Goal: Task Accomplishment & Management: Manage account settings

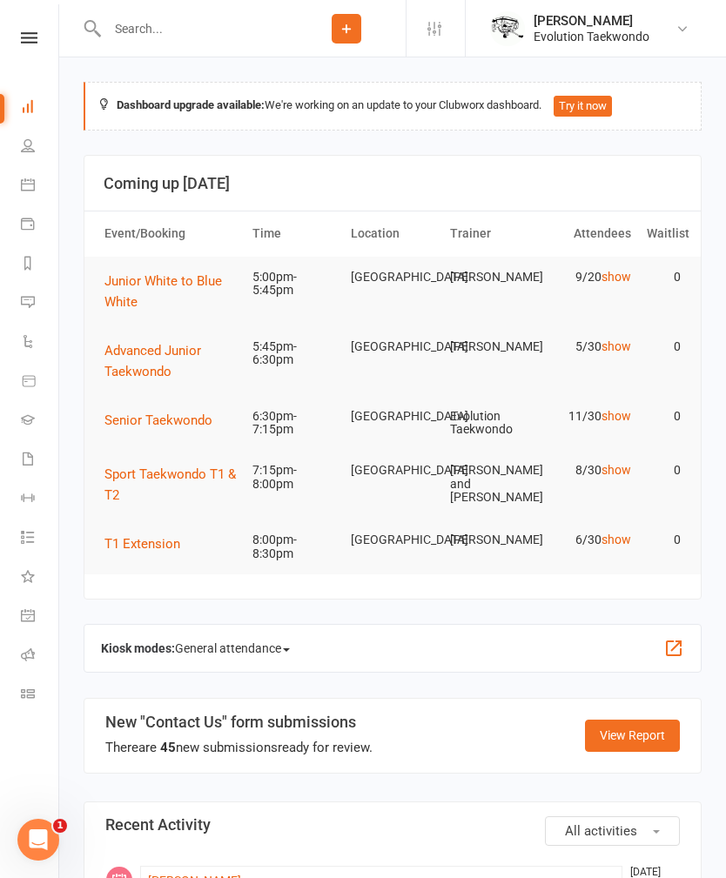
click at [605, 546] on link "show" at bounding box center [616, 539] width 30 height 14
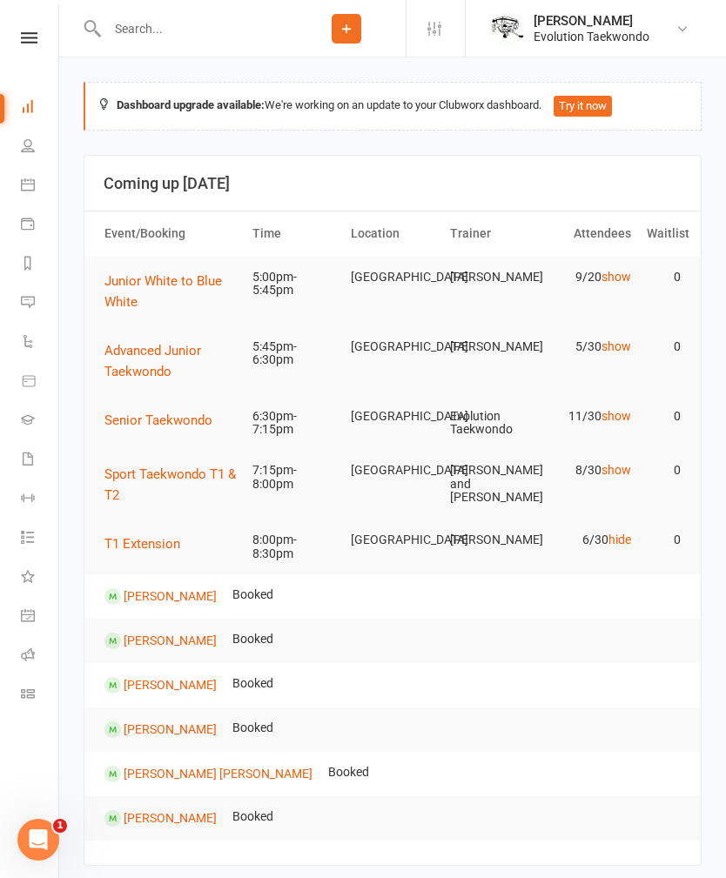
click at [629, 539] on td "6/30 hide" at bounding box center [589, 539] width 98 height 41
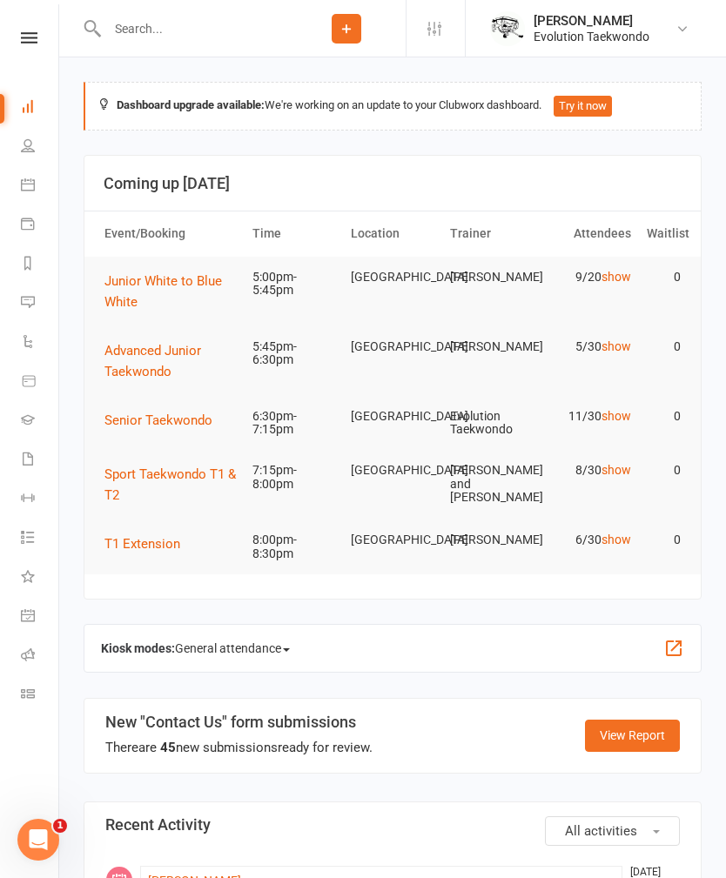
click at [175, 271] on button "Junior White to Blue White" at bounding box center [170, 292] width 132 height 42
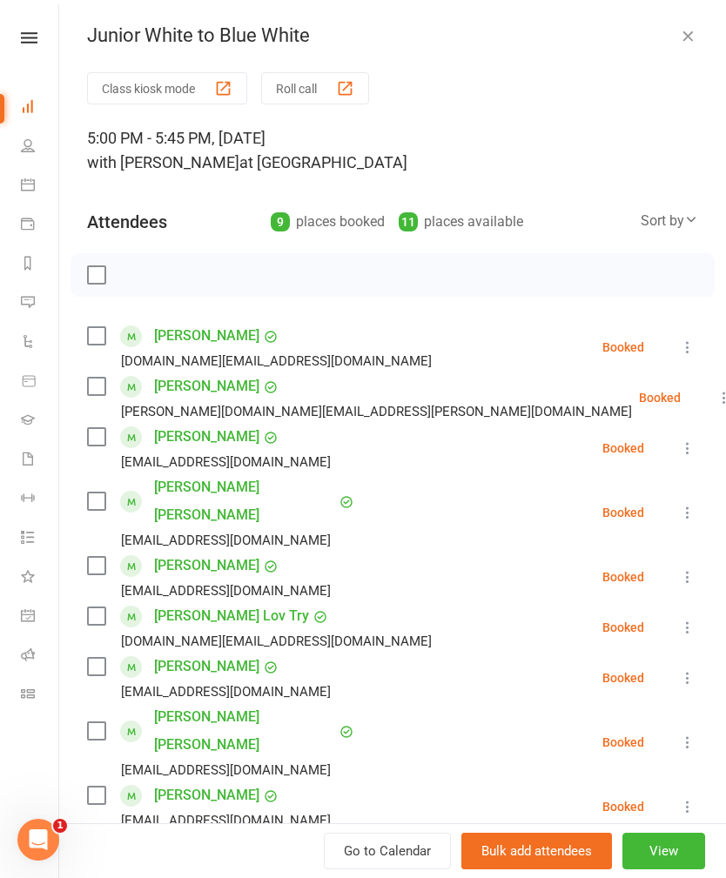
click at [275, 481] on link "Devansh Varma Konda" at bounding box center [244, 501] width 181 height 56
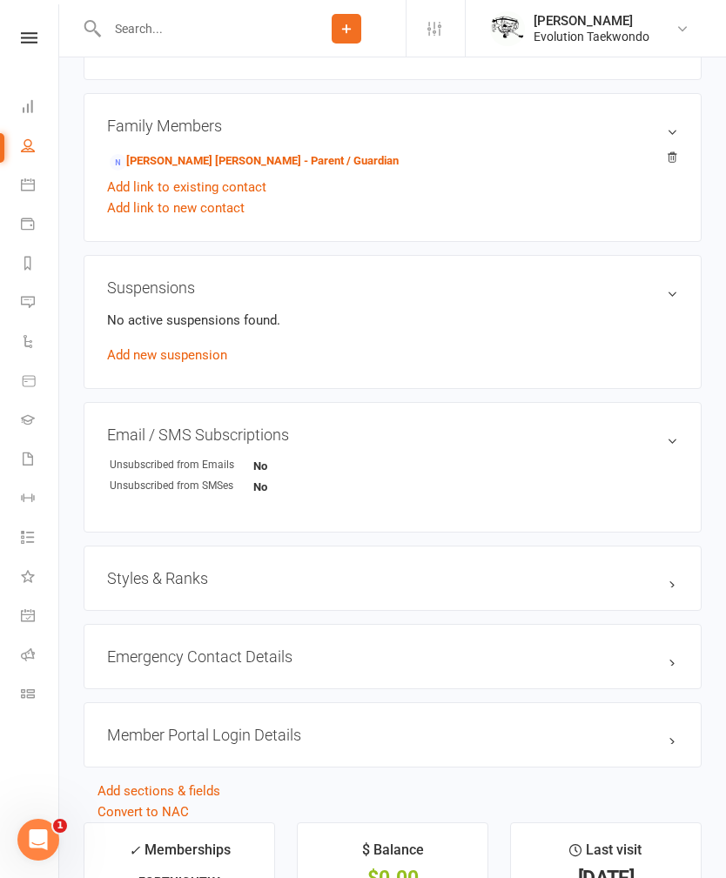
scroll to position [906, 0]
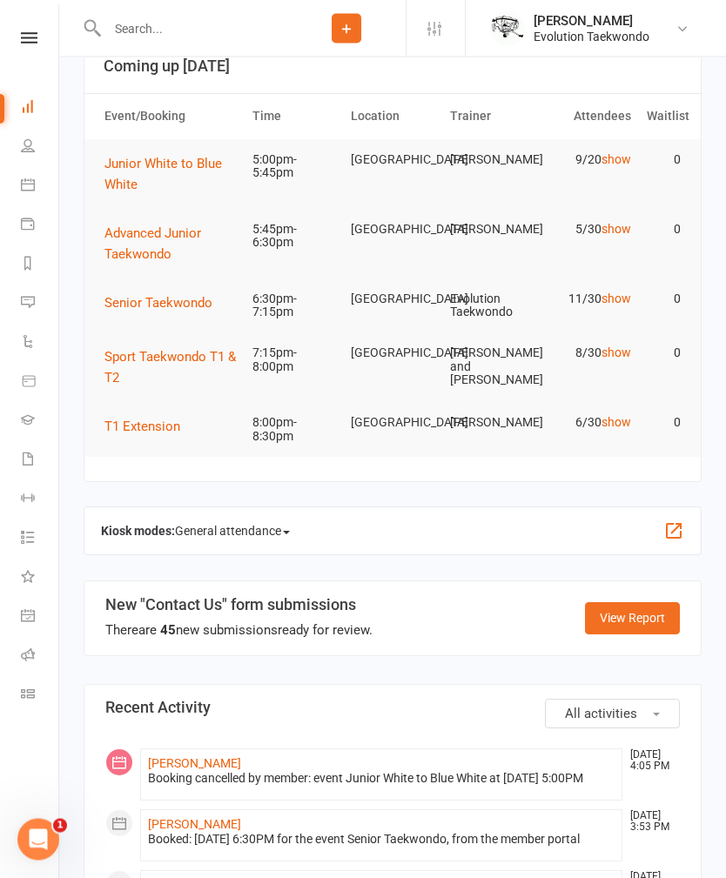
scroll to position [150, 0]
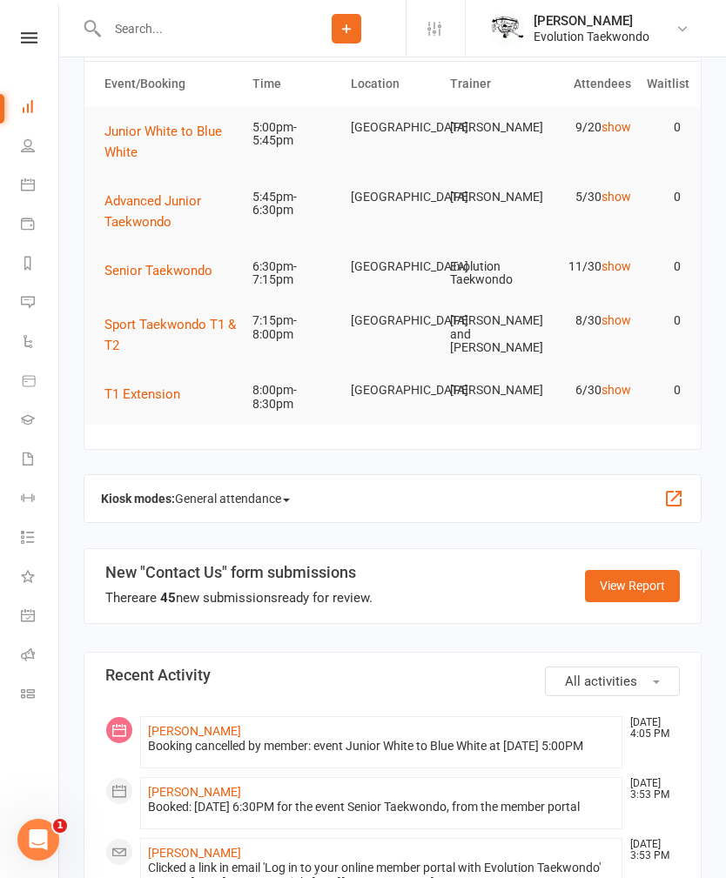
click at [630, 316] on link "show" at bounding box center [616, 320] width 30 height 14
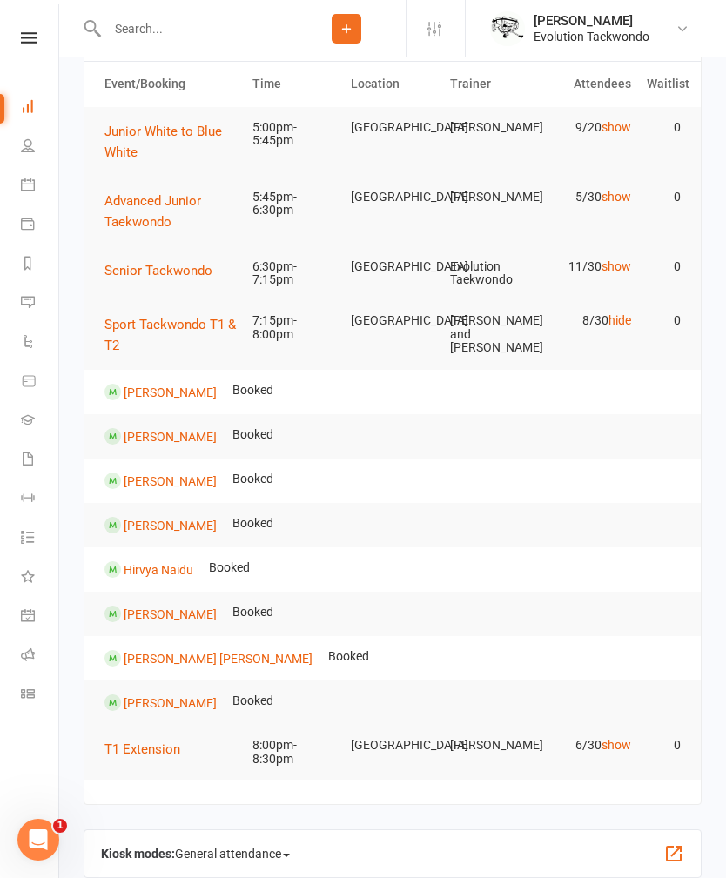
click at [614, 319] on link "hide" at bounding box center [619, 320] width 23 height 14
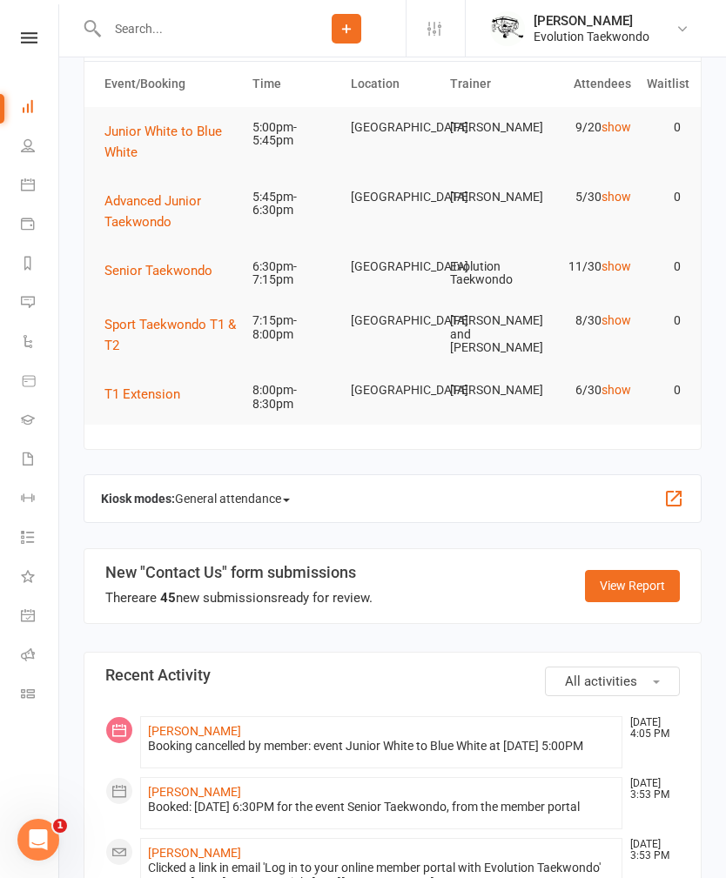
click at [619, 395] on link "show" at bounding box center [616, 390] width 30 height 14
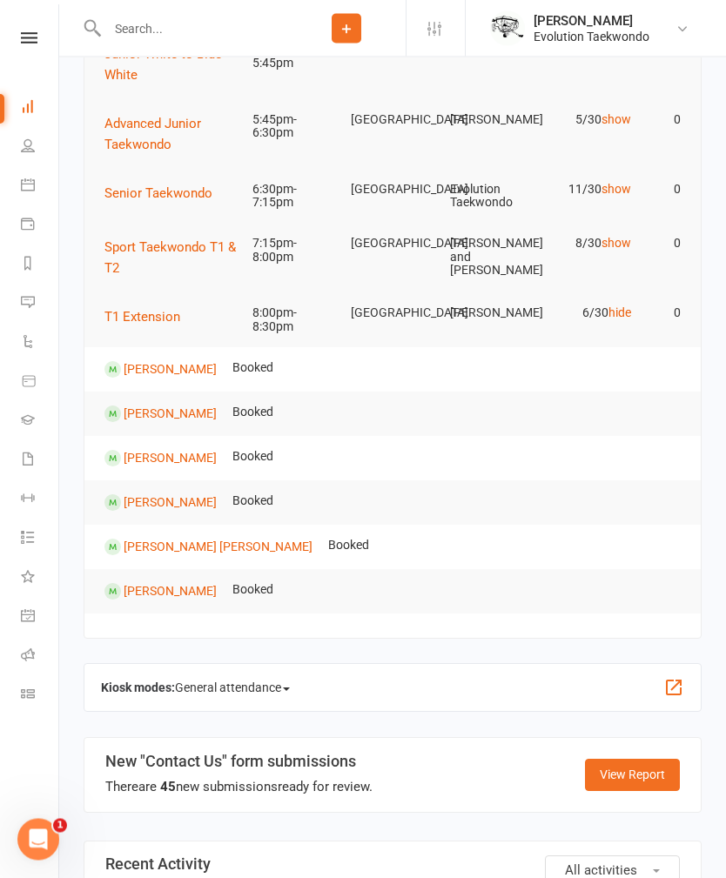
scroll to position [228, 0]
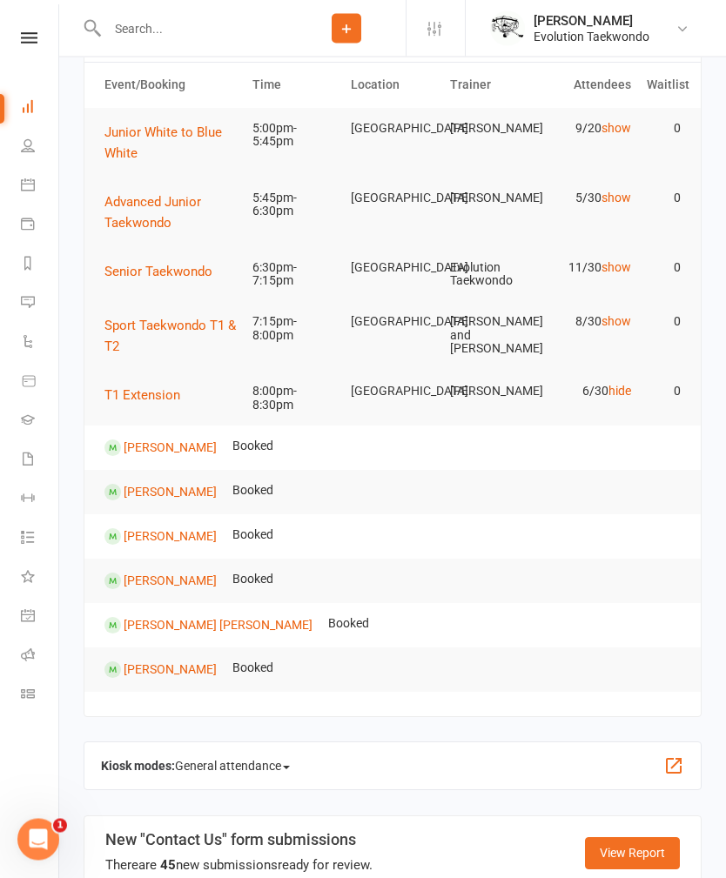
click at [625, 318] on link "show" at bounding box center [616, 322] width 30 height 14
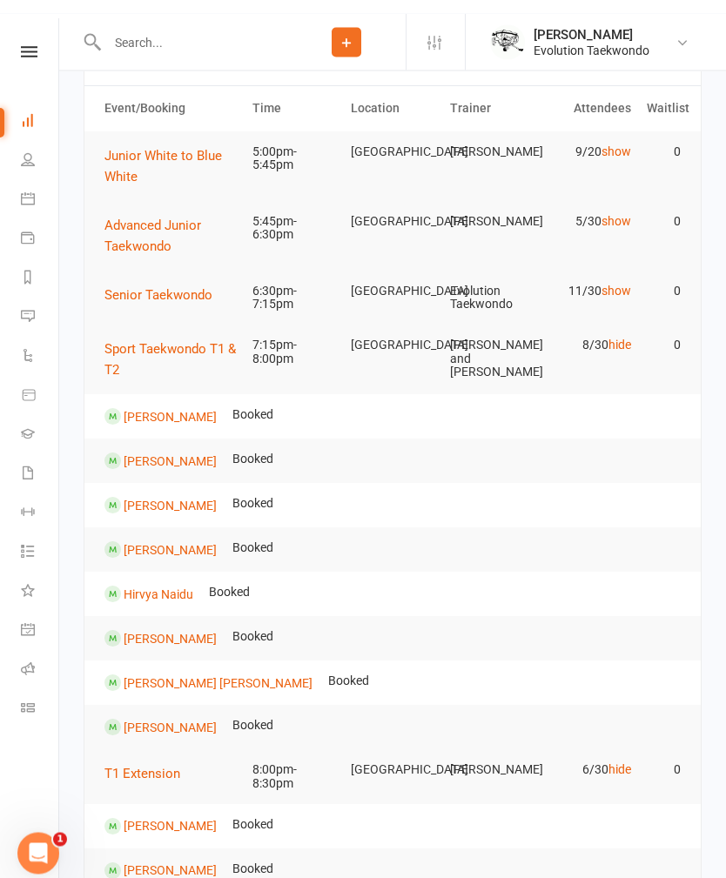
scroll to position [0, 0]
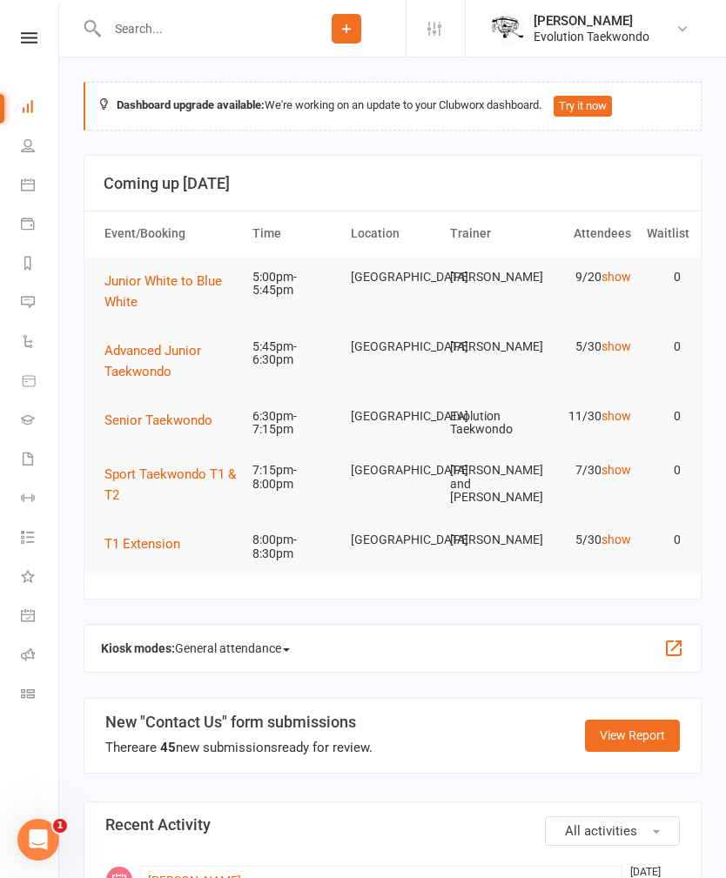
click at [626, 545] on link "show" at bounding box center [616, 539] width 30 height 14
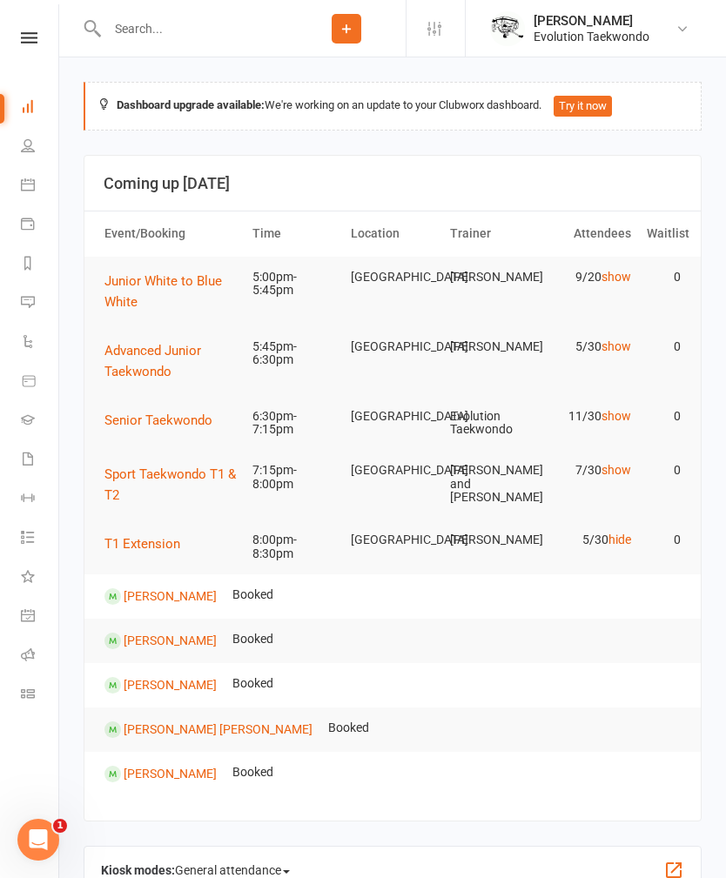
click at [627, 542] on link "hide" at bounding box center [619, 539] width 23 height 14
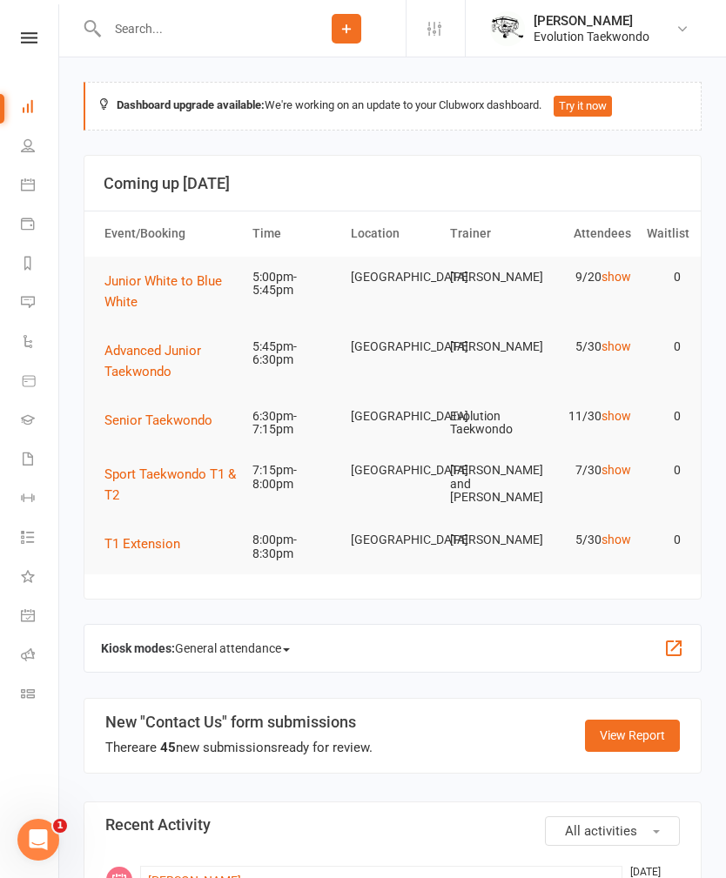
click at [614, 465] on link "show" at bounding box center [616, 470] width 30 height 14
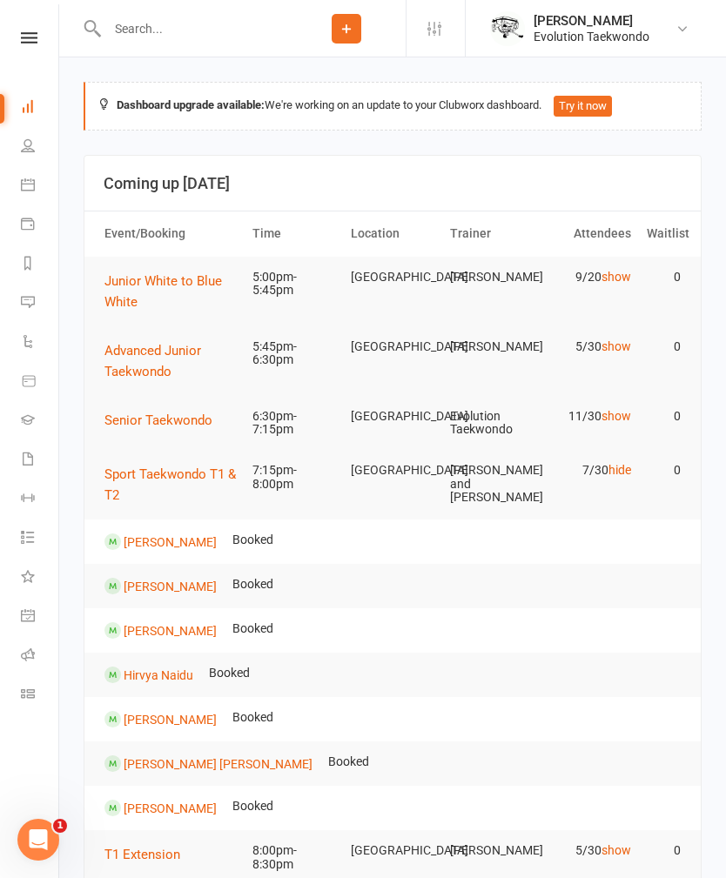
click at [649, 493] on tr "Sport Taekwondo T1 & T2 7:15pm-8:00pm Cranbourne West Ashleigh Brown and Rayden…" at bounding box center [392, 485] width 616 height 70
click at [30, 164] on link "People" at bounding box center [40, 147] width 39 height 39
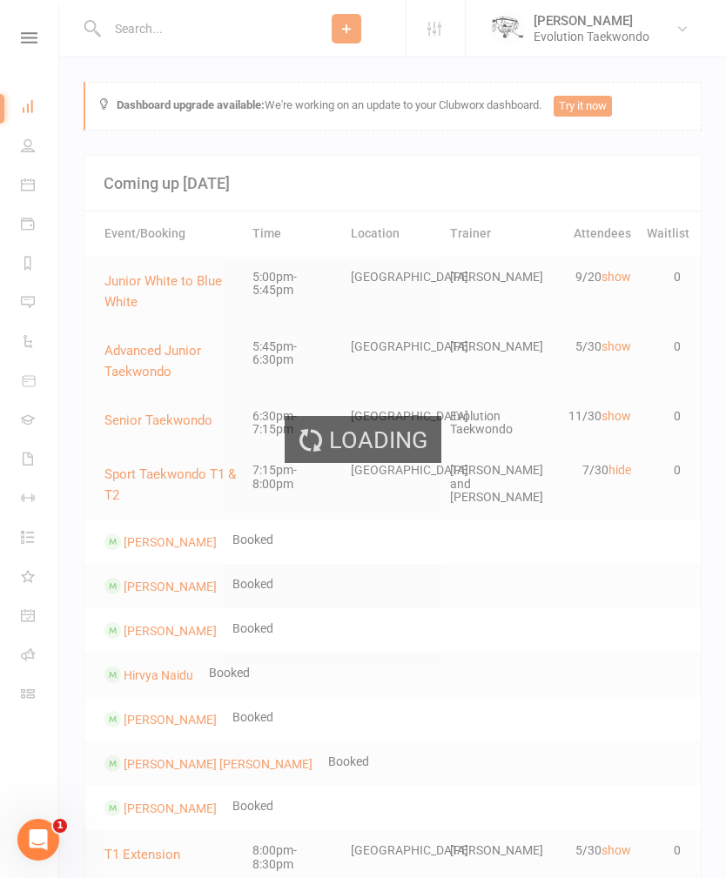
select select "100"
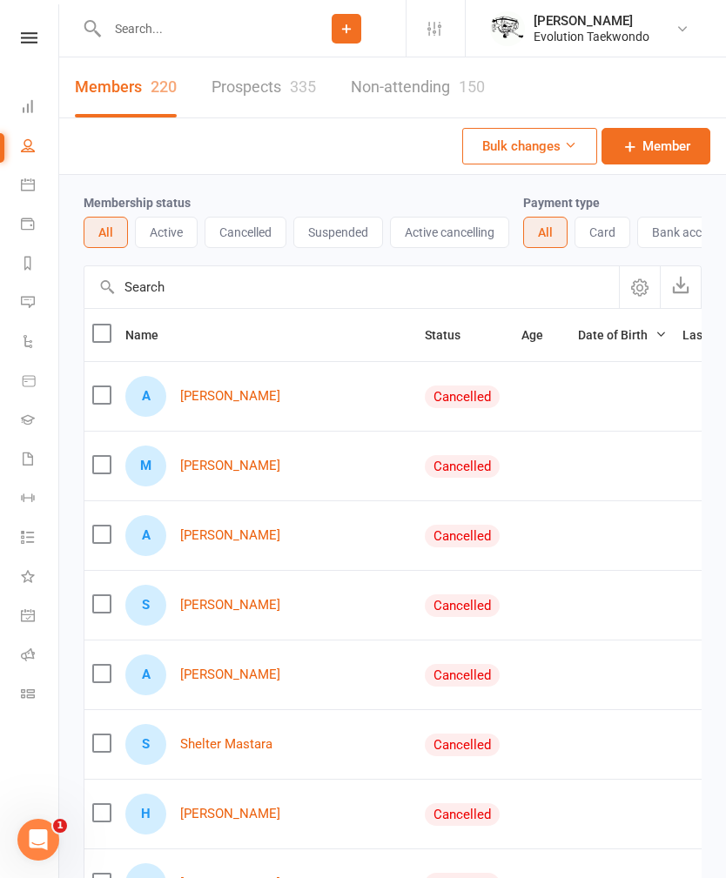
click at [27, 184] on icon at bounding box center [28, 184] width 14 height 14
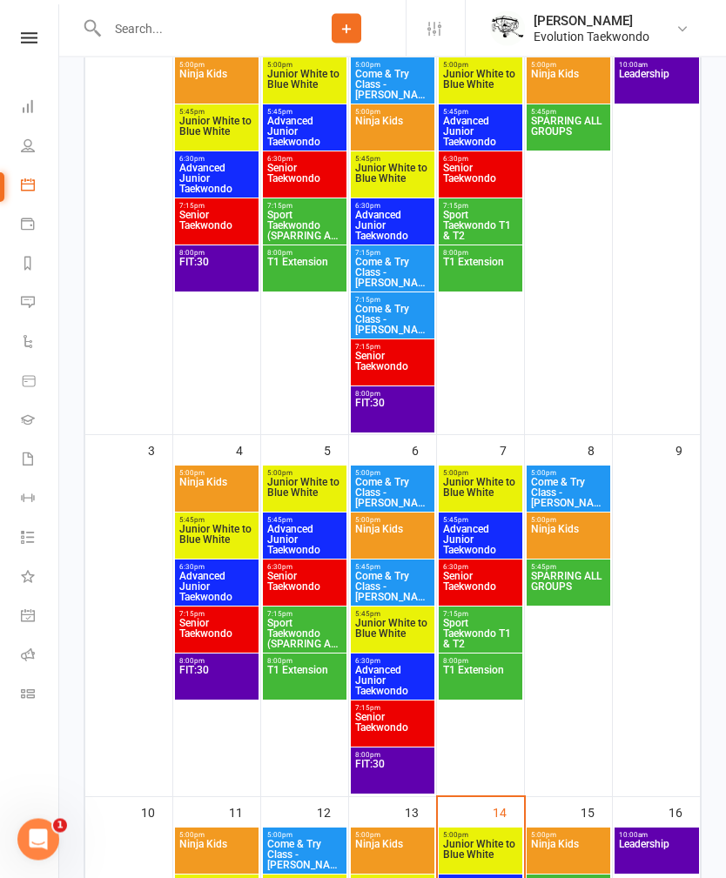
scroll to position [358, 0]
click at [495, 619] on span "Sport Taekwondo T1 & T2" at bounding box center [480, 633] width 77 height 31
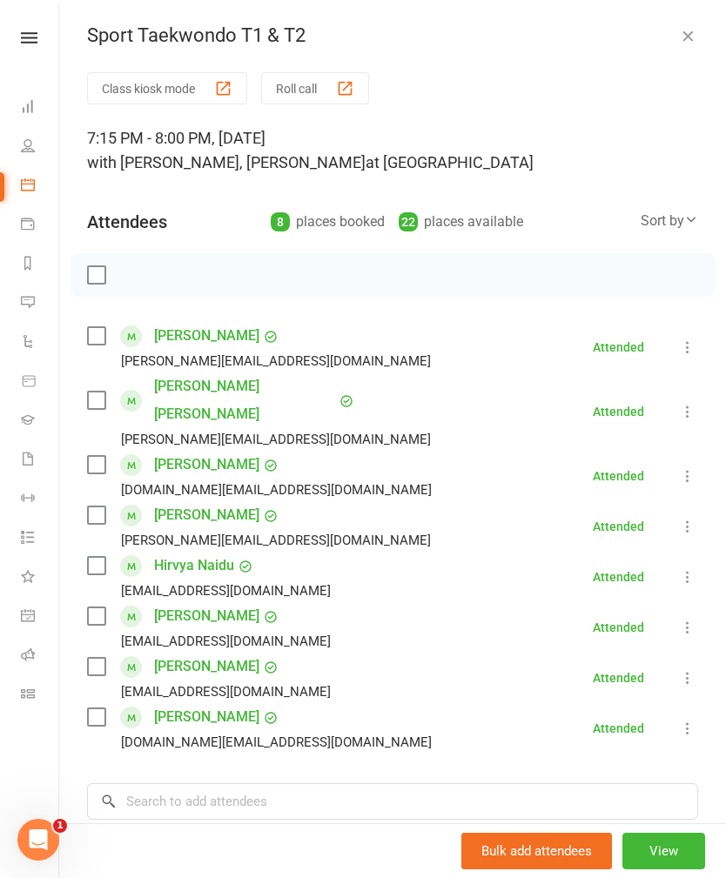
click at [683, 25] on button "button" at bounding box center [687, 35] width 21 height 21
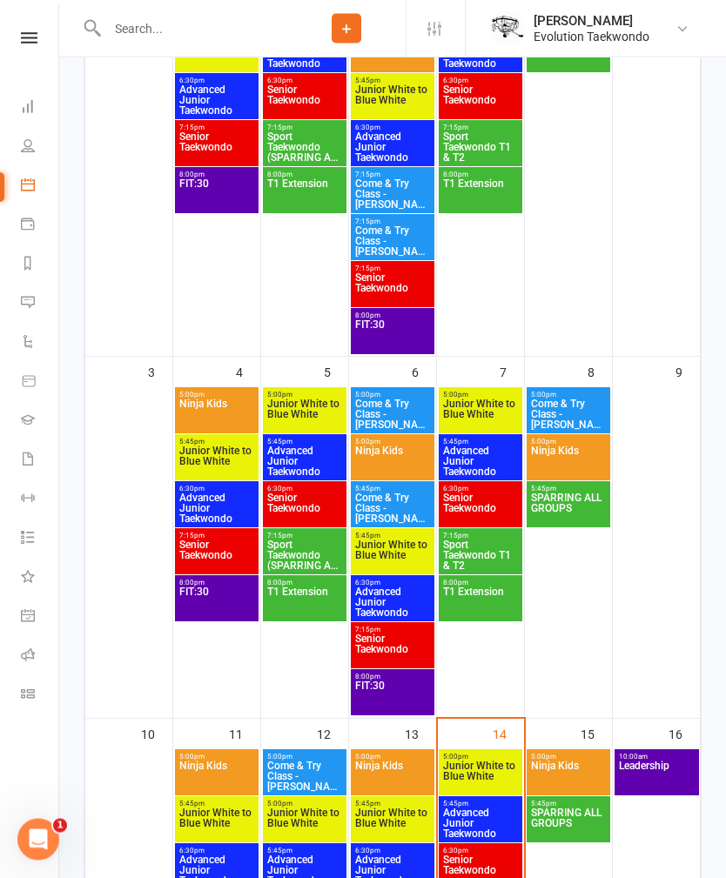
click at [487, 599] on span "T1 Extension" at bounding box center [480, 602] width 77 height 31
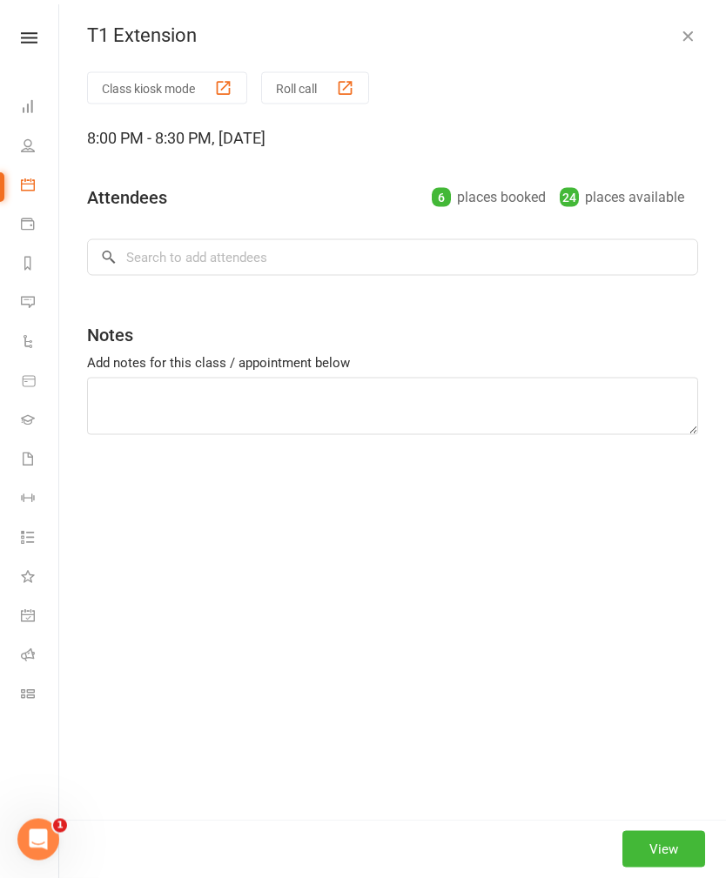
scroll to position [436, 0]
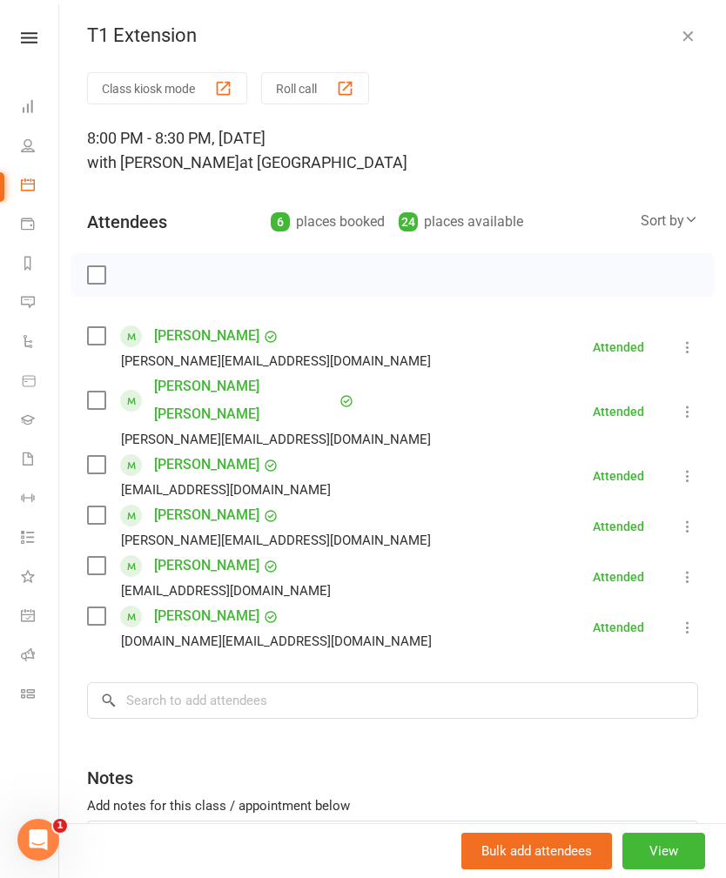
click at [677, 32] on button "button" at bounding box center [687, 35] width 21 height 21
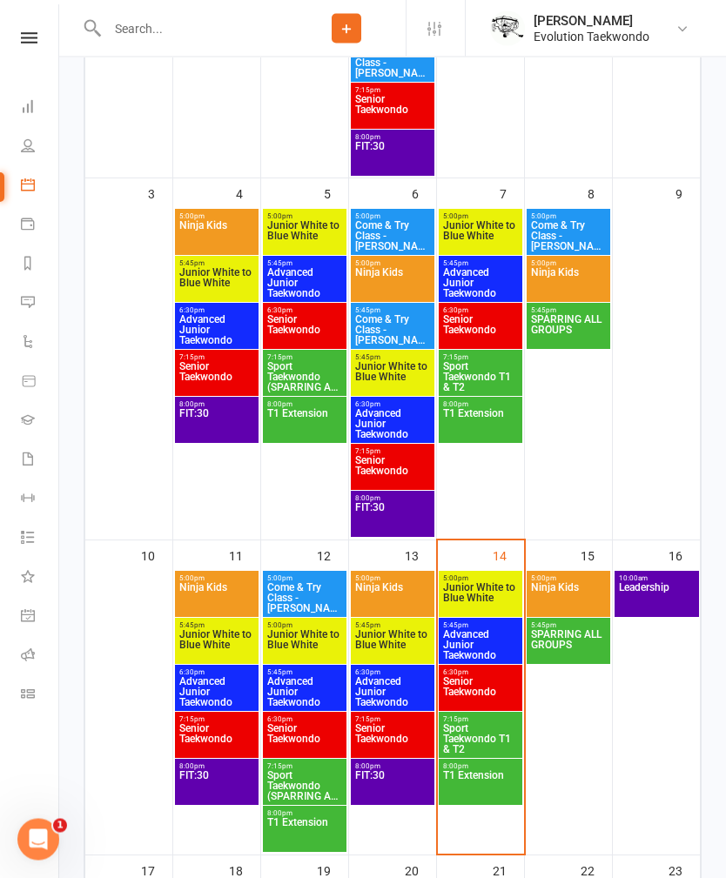
click at [487, 776] on span "T1 Extension" at bounding box center [480, 786] width 77 height 31
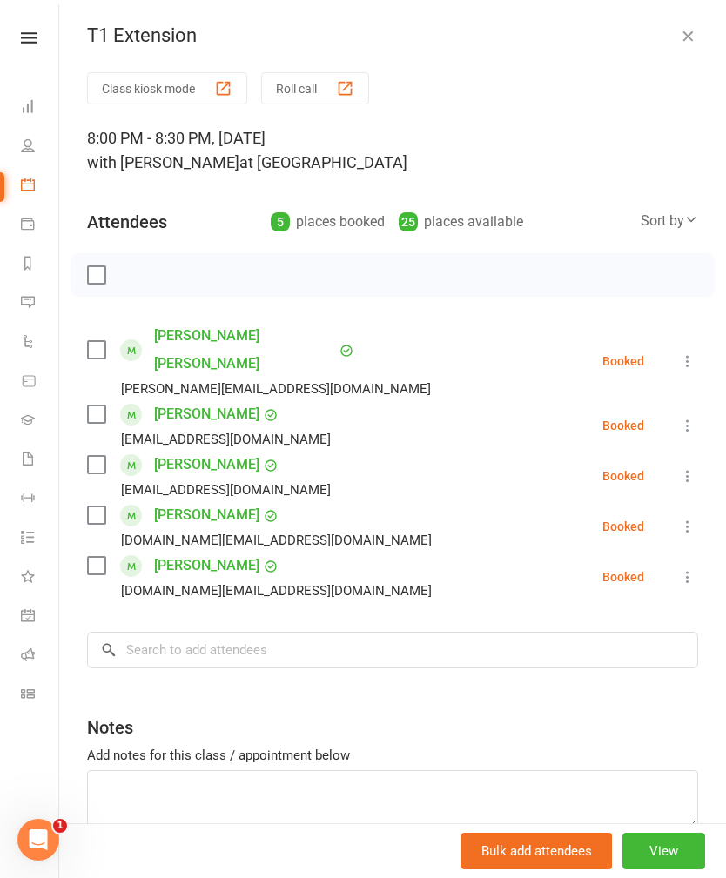
click at [689, 22] on div "T1 Extension Class kiosk mode Roll call 8:00 PM - 8:30 PM, Thursday, August, 14…" at bounding box center [392, 439] width 666 height 878
click at [685, 35] on icon "button" at bounding box center [687, 35] width 17 height 17
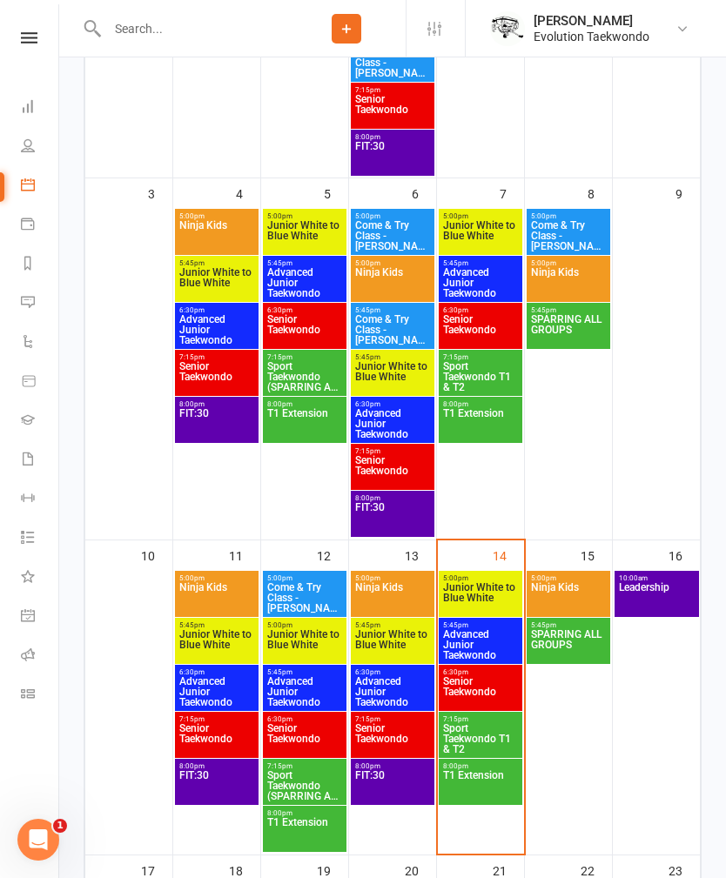
click at [582, 633] on span "SPARRING ALL GROUPS" at bounding box center [568, 644] width 77 height 31
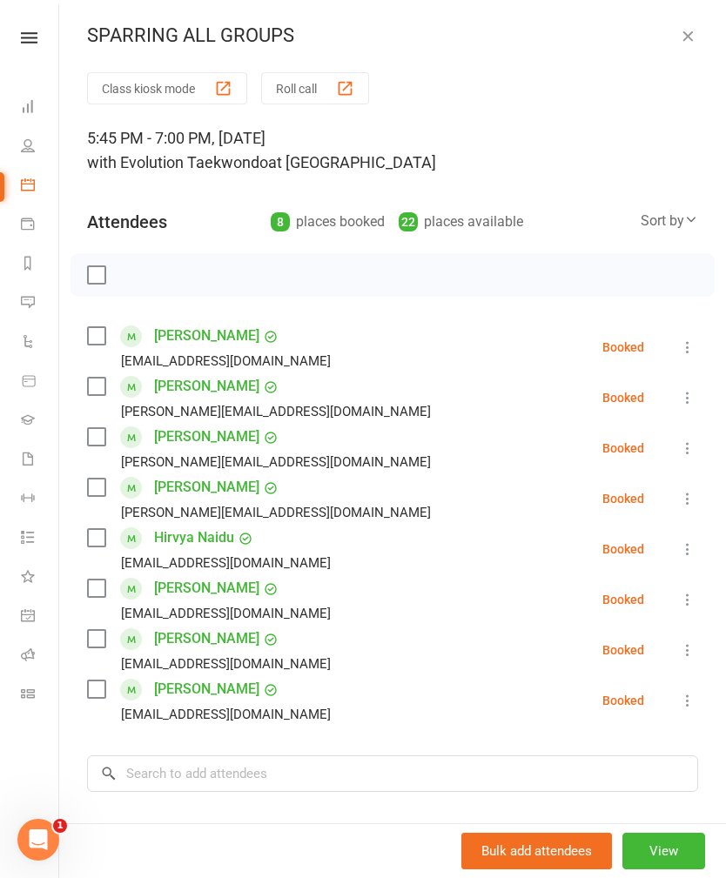
click at [691, 30] on icon "button" at bounding box center [687, 35] width 17 height 17
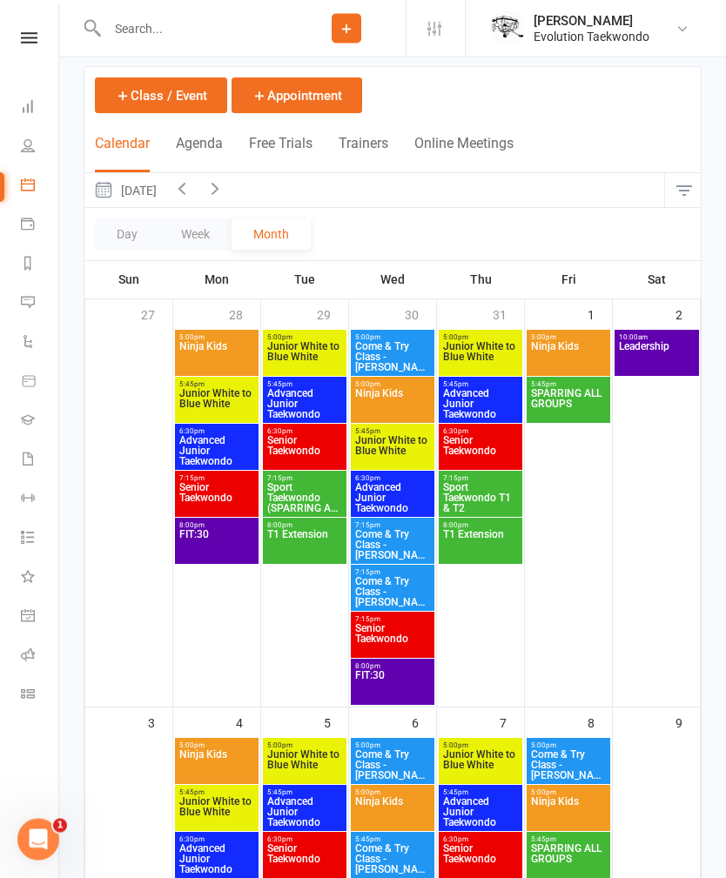
scroll to position [0, 0]
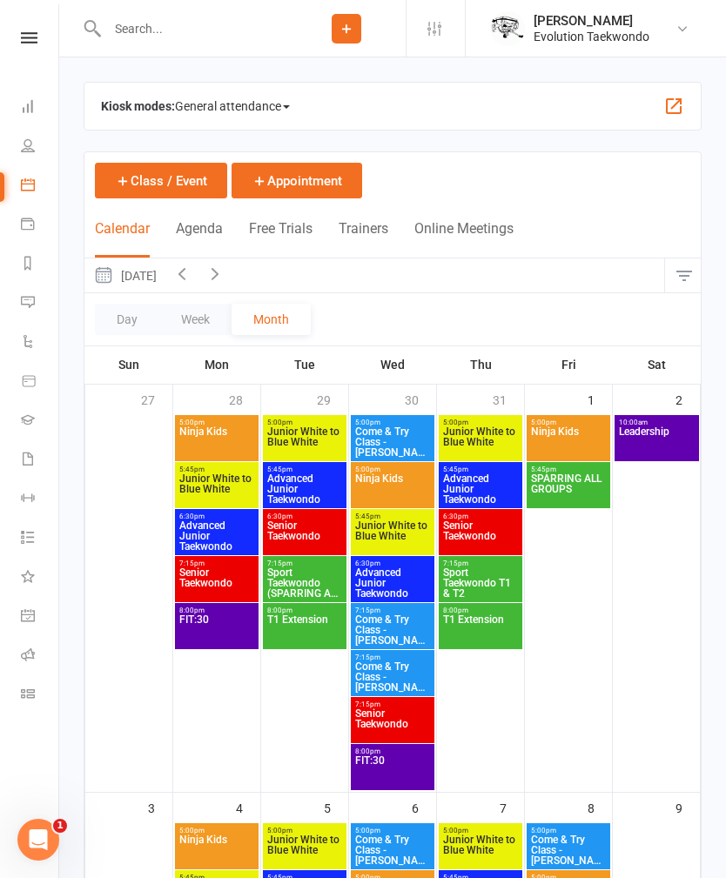
click at [38, 93] on link "Dashboard" at bounding box center [40, 108] width 39 height 39
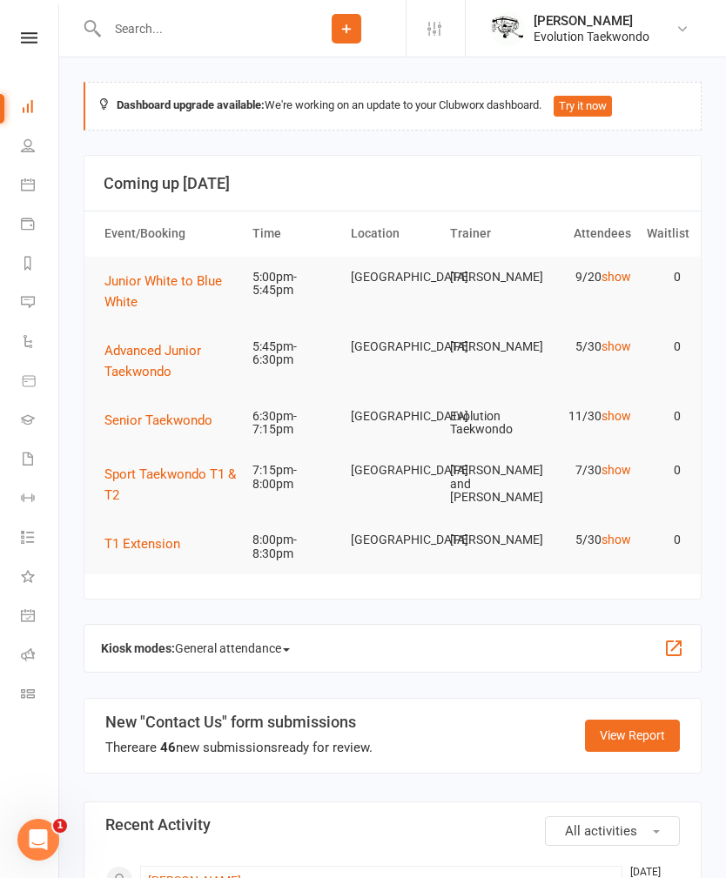
click at [207, 29] on input "text" at bounding box center [194, 29] width 185 height 24
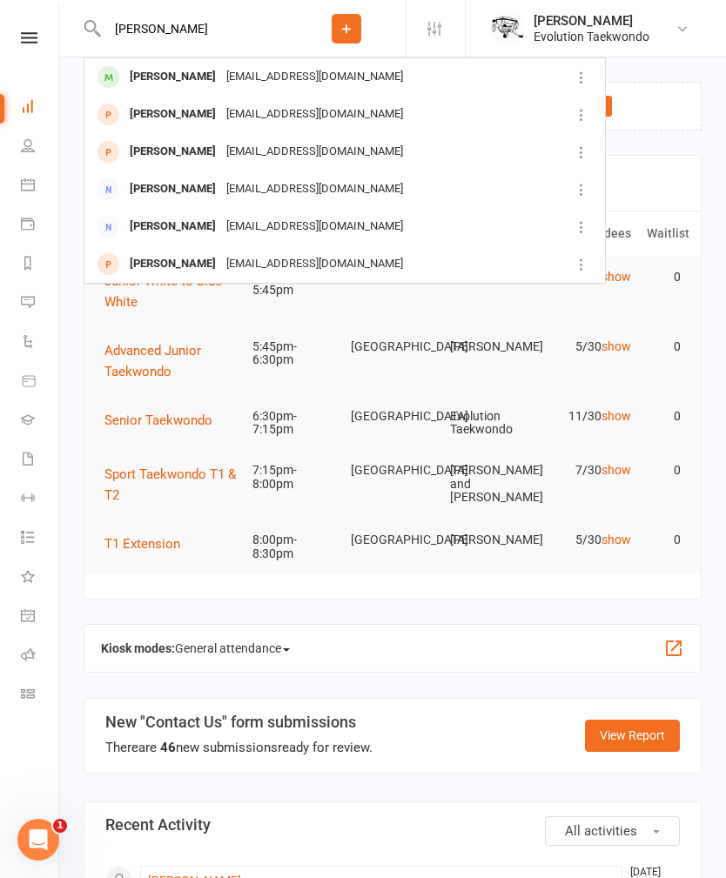
type input "Amie"
click at [313, 67] on div "anoopcplathottam@gmail.com" at bounding box center [314, 76] width 187 height 25
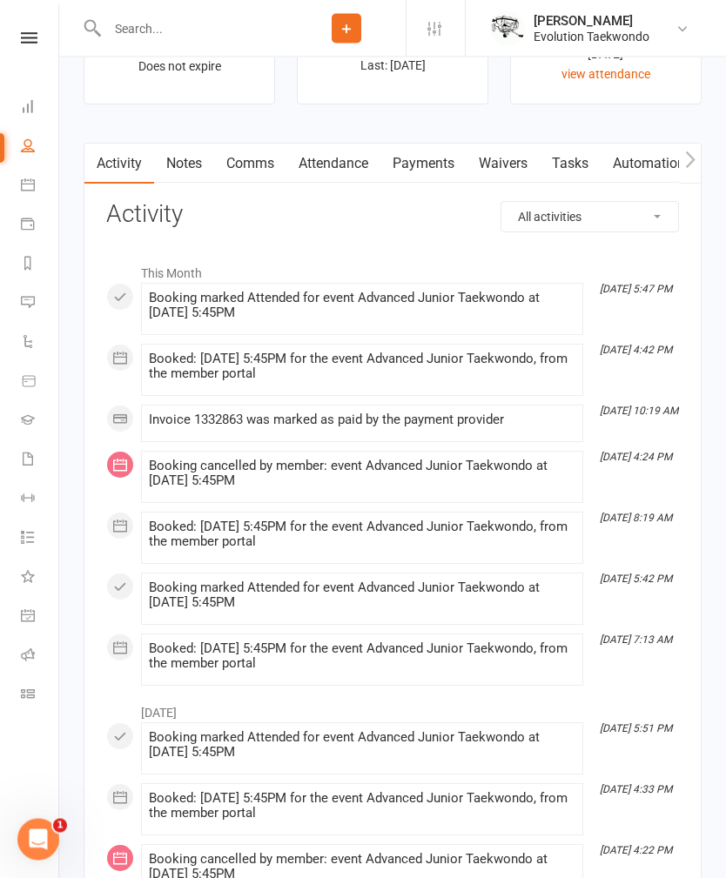
scroll to position [1706, 0]
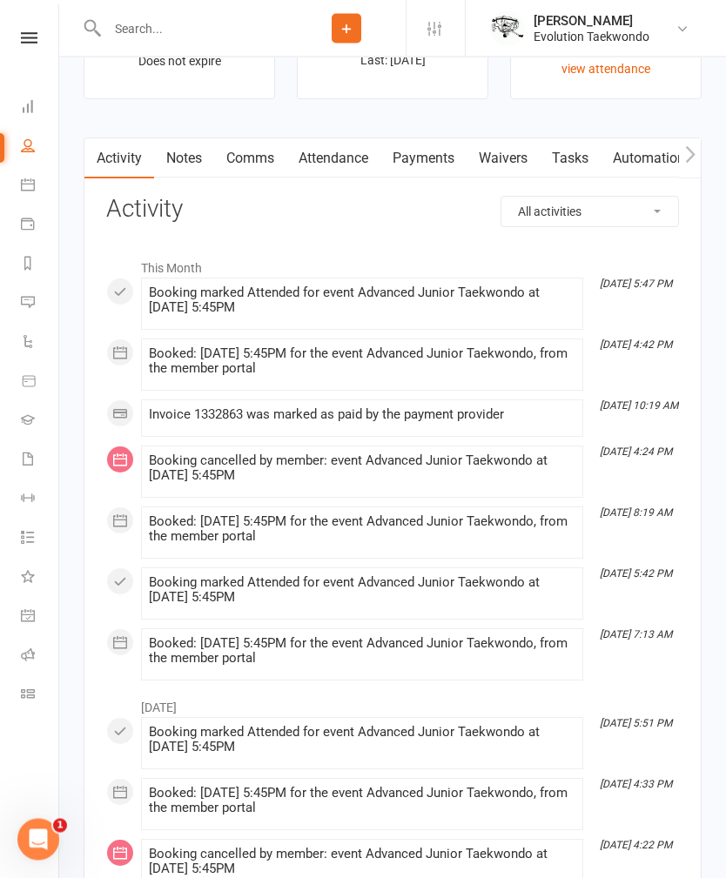
click at [723, 427] on div "upload photo change photo Amie Ann Cherian Activated 22 February, 2023 Added 22…" at bounding box center [392, 310] width 666 height 3919
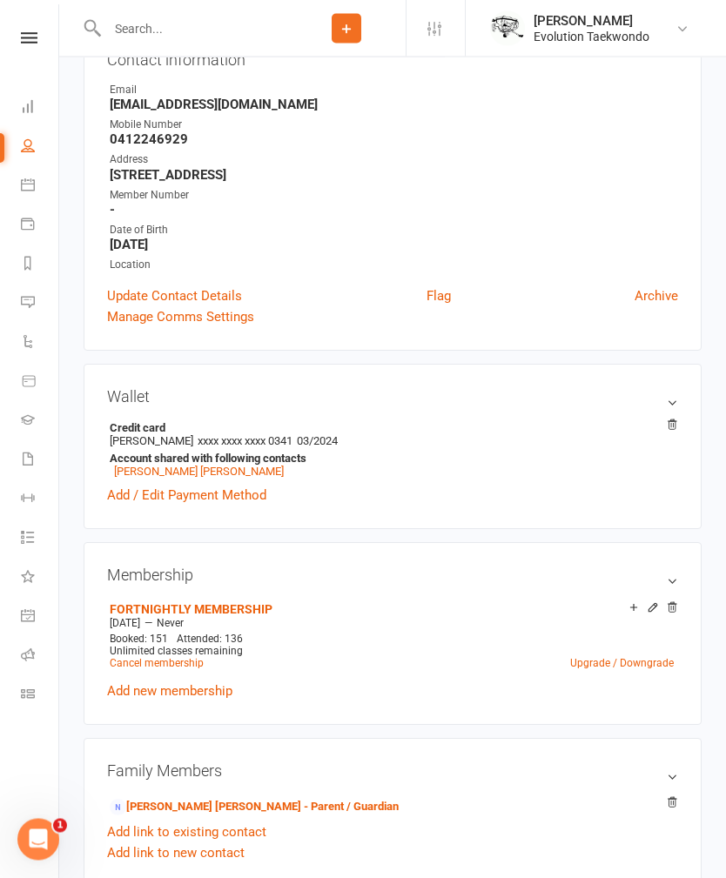
scroll to position [0, 0]
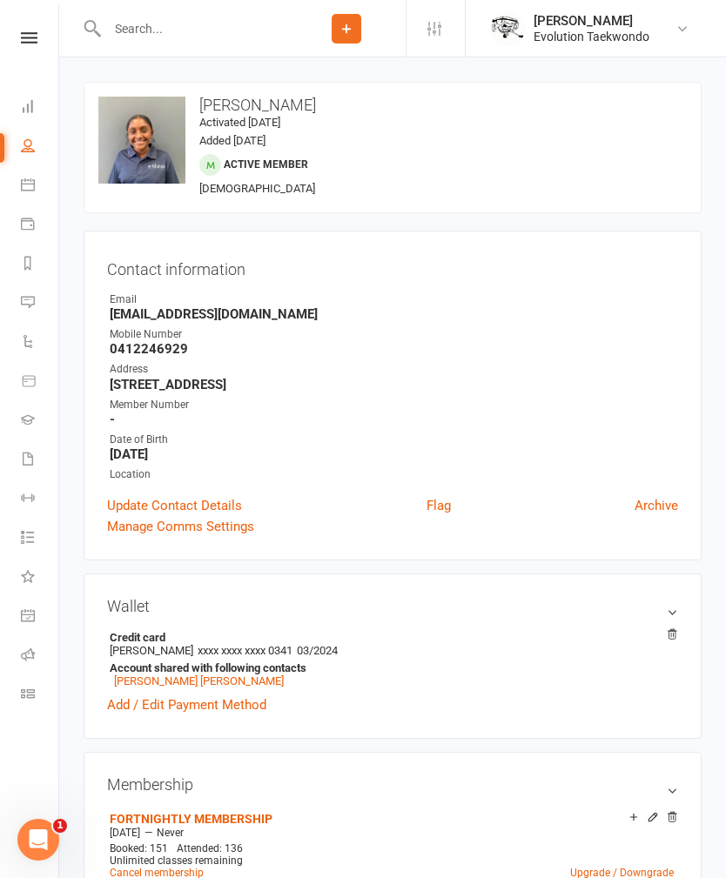
click at [24, 97] on link "Dashboard" at bounding box center [40, 108] width 39 height 39
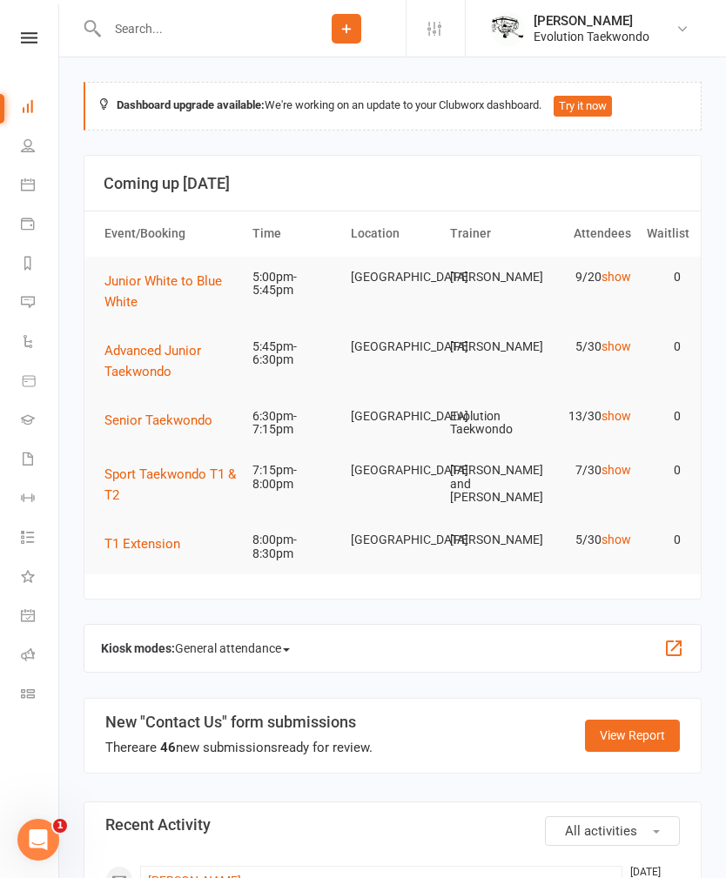
click at [157, 343] on span "Advanced Junior Taekwondo" at bounding box center [152, 361] width 97 height 37
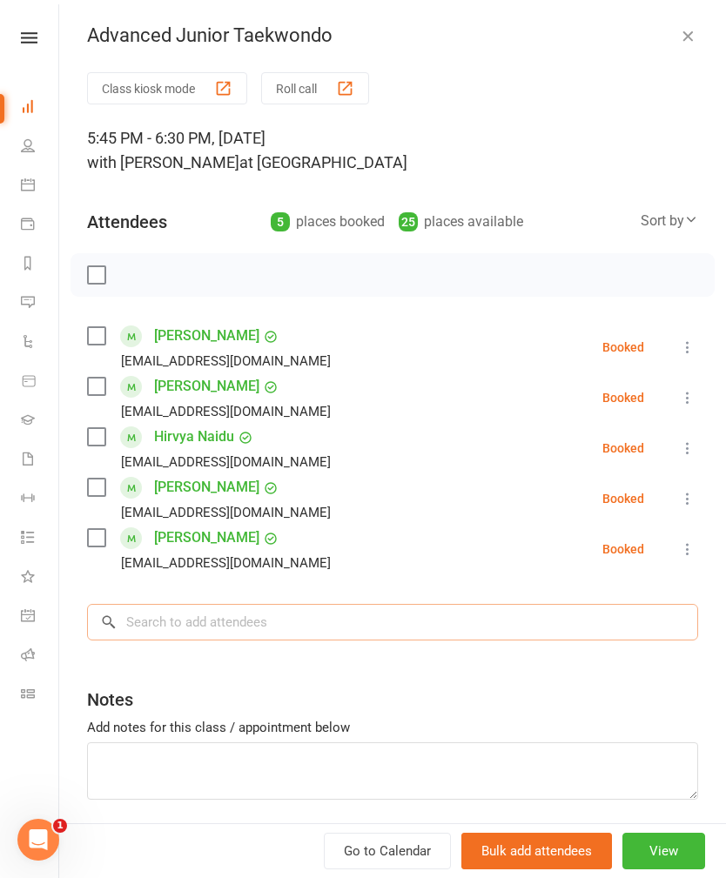
click at [244, 616] on input "search" at bounding box center [392, 622] width 611 height 37
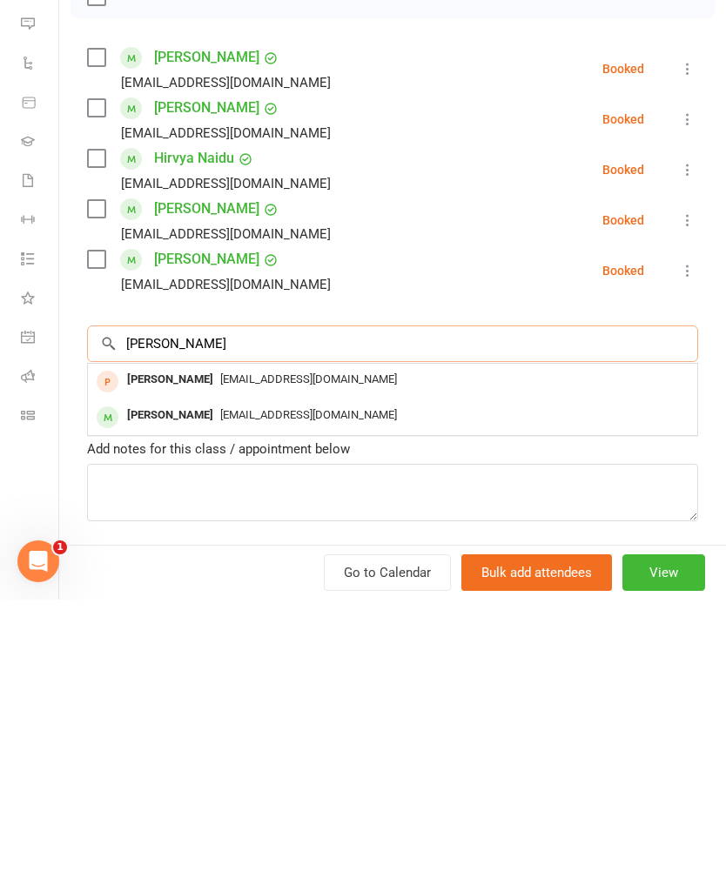
type input "Amie"
click at [244, 686] on span "anoopcplathottam@gmail.com" at bounding box center [308, 692] width 177 height 13
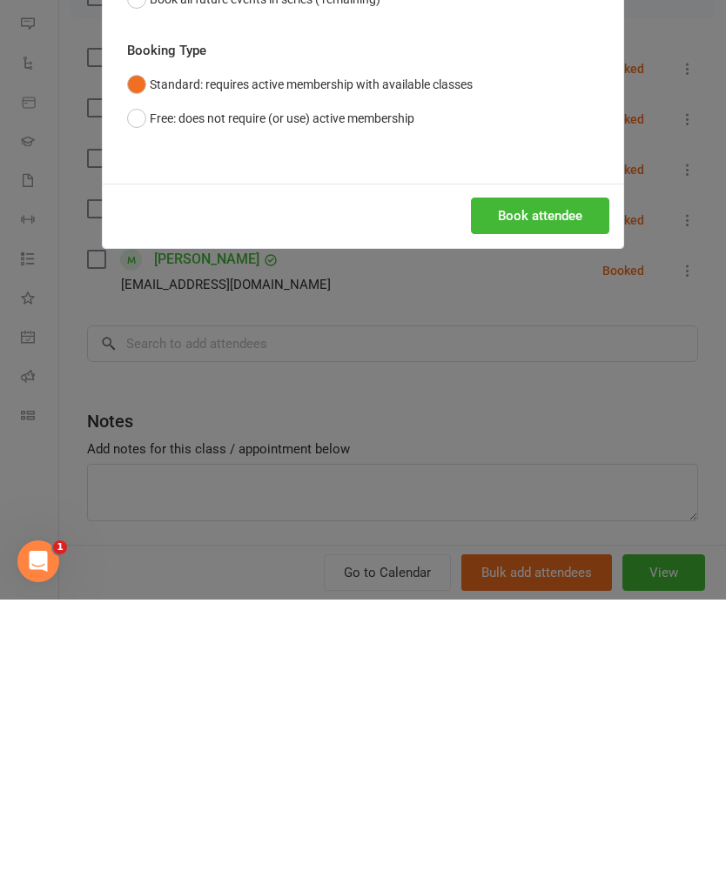
scroll to position [323, 0]
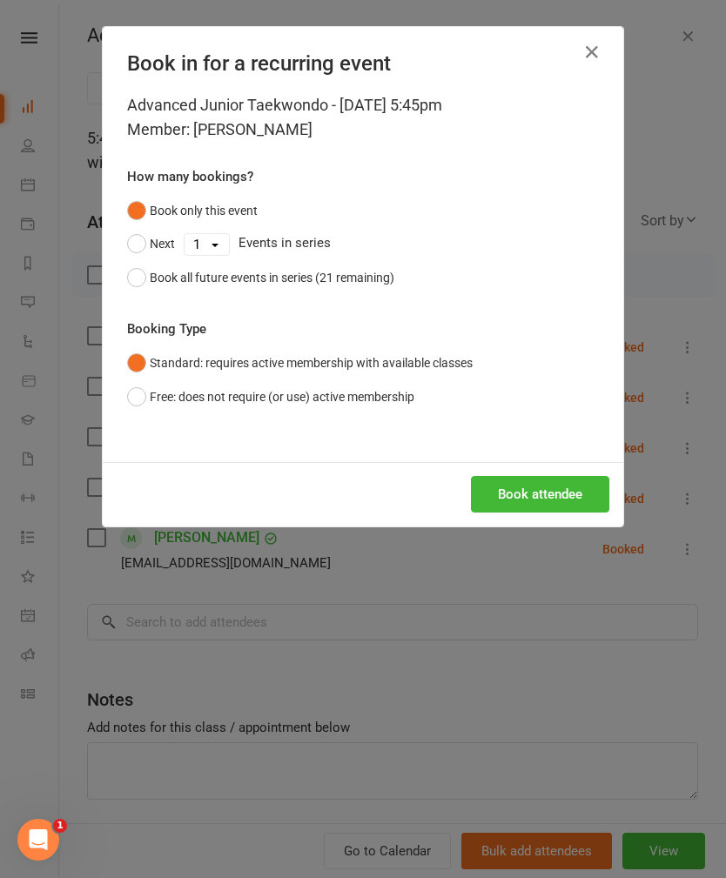
click at [561, 487] on button "Book attendee" at bounding box center [540, 494] width 138 height 37
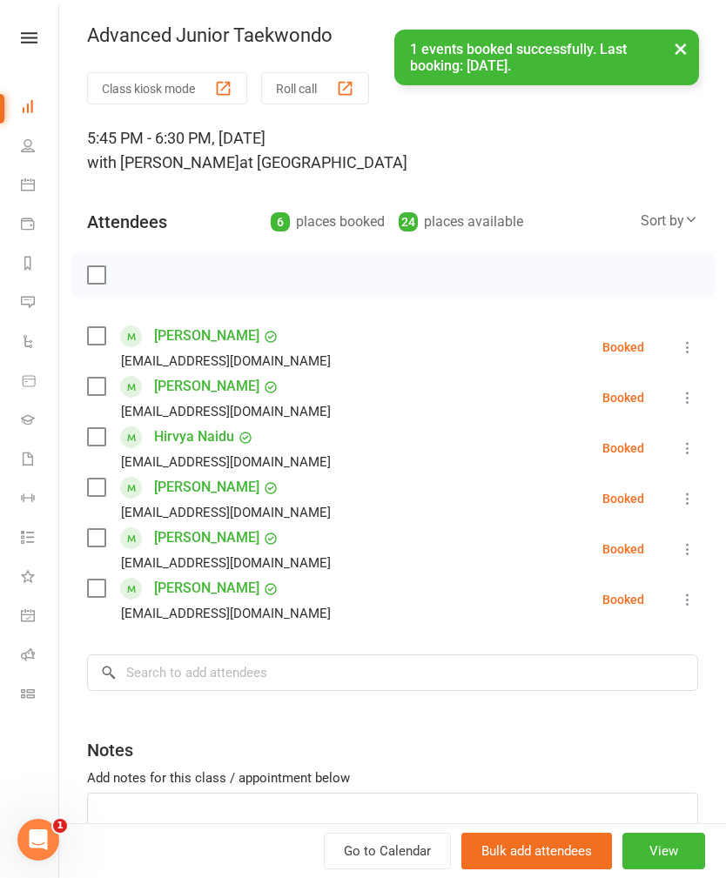
click at [686, 25] on button "button" at bounding box center [687, 35] width 21 height 21
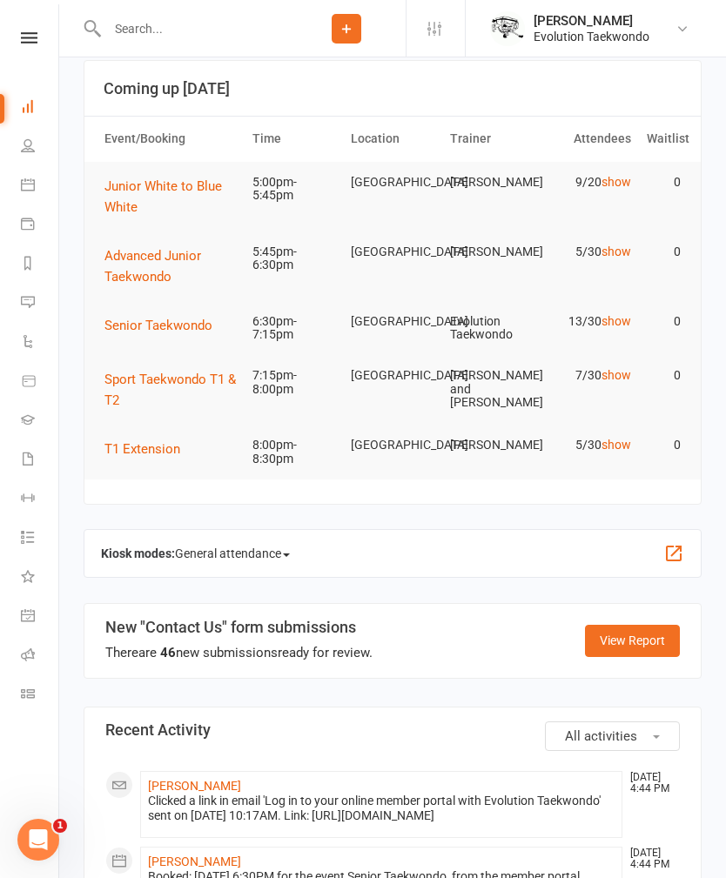
scroll to position [0, 0]
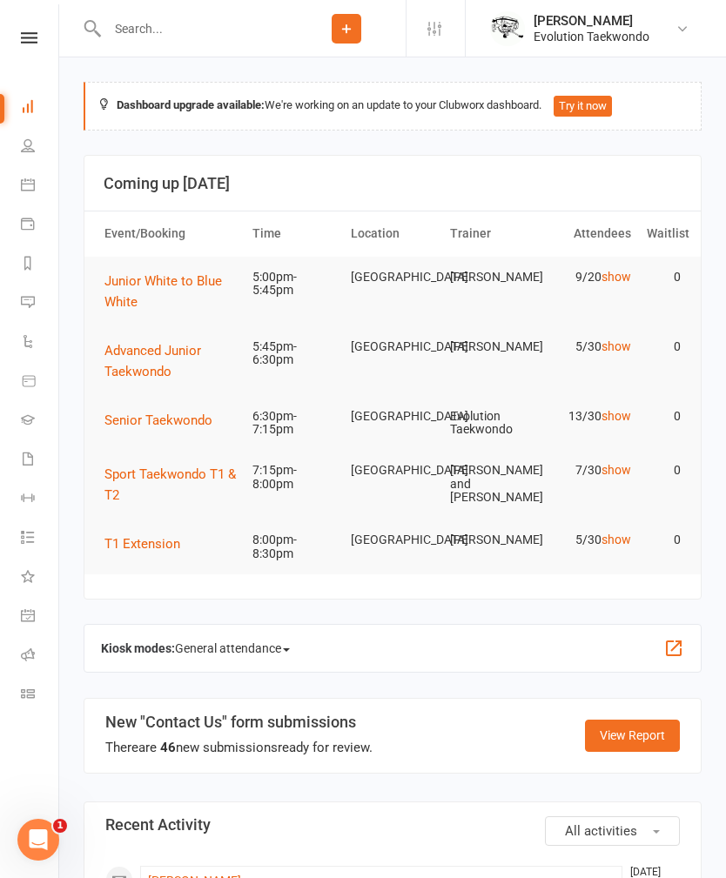
click at [619, 410] on link "show" at bounding box center [616, 416] width 30 height 14
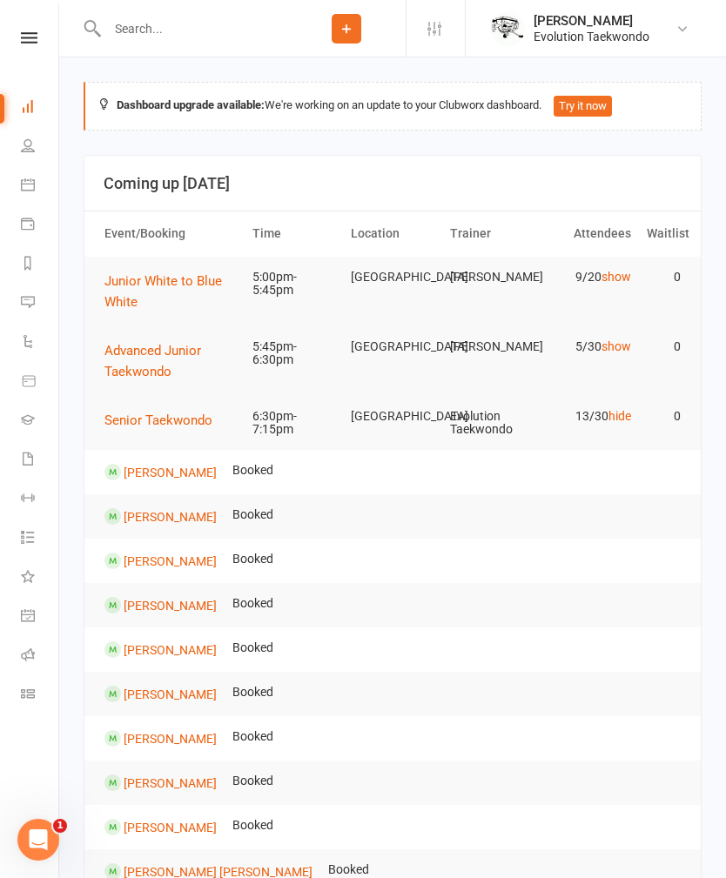
click at [37, 37] on icon at bounding box center [29, 37] width 17 height 11
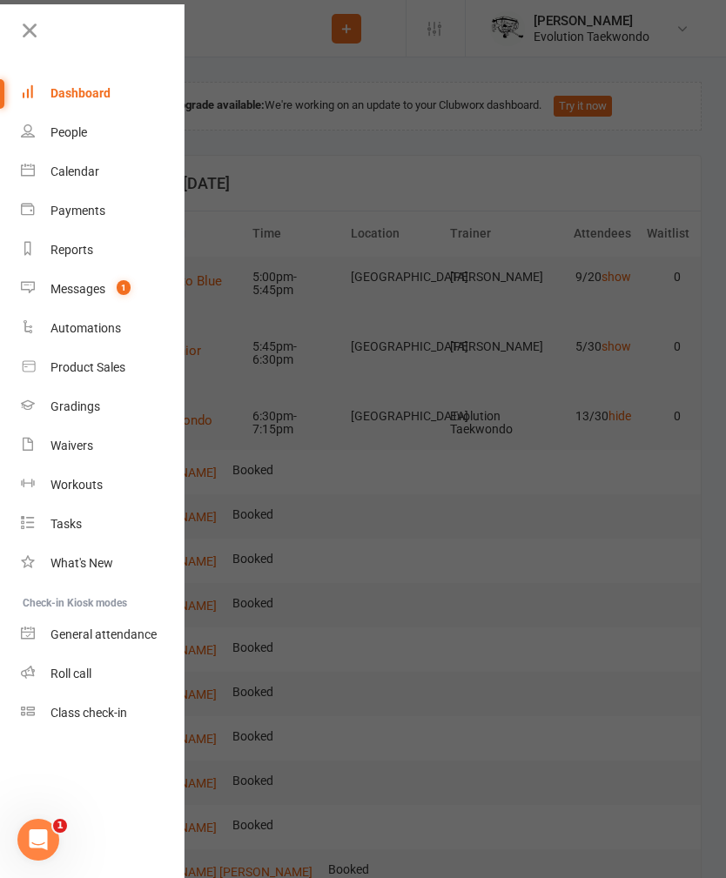
click at [97, 86] on div "Dashboard" at bounding box center [80, 93] width 60 height 14
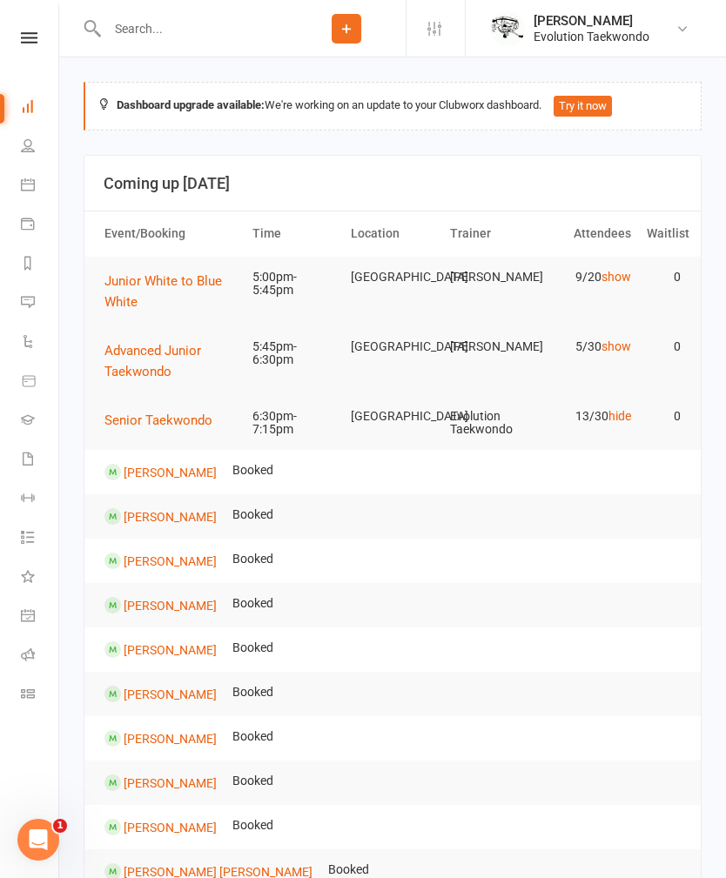
click at [189, 331] on td "Advanced Junior Taekwondo" at bounding box center [171, 361] width 148 height 70
click at [179, 340] on button "Advanced Junior Taekwondo" at bounding box center [170, 361] width 132 height 42
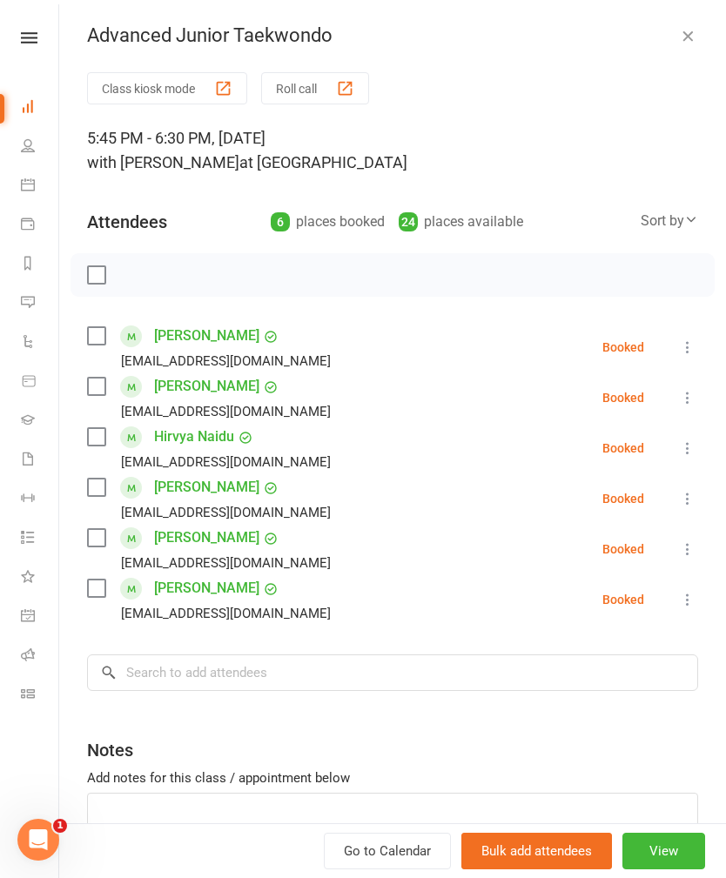
click at [216, 585] on link "[PERSON_NAME]" at bounding box center [206, 588] width 105 height 28
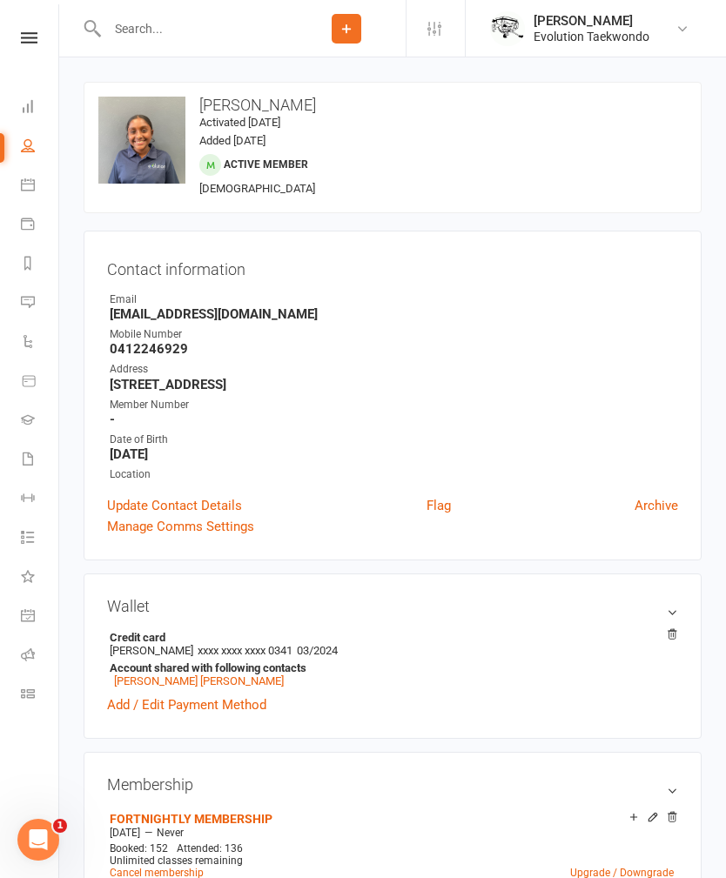
click at [36, 182] on link "Calendar" at bounding box center [40, 186] width 39 height 39
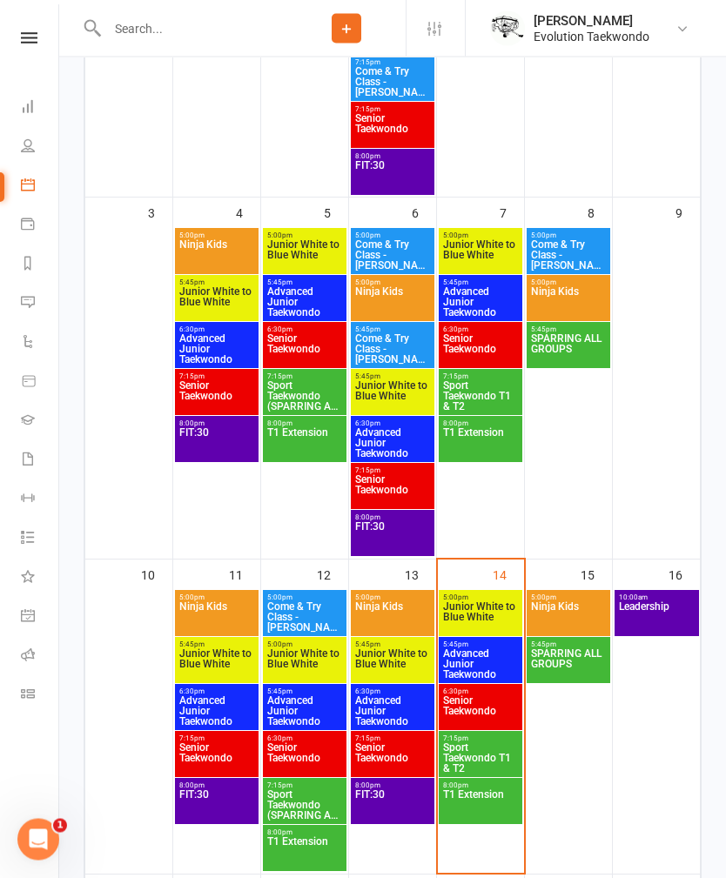
scroll to position [583, 0]
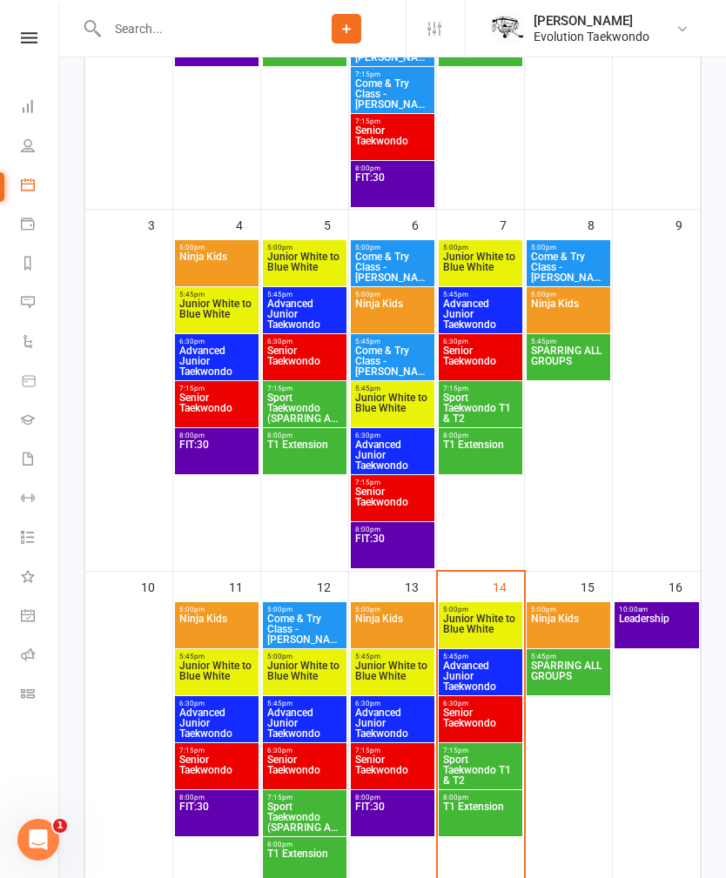
click at [310, 319] on span "Advanced Junior Taekwondo" at bounding box center [304, 313] width 77 height 31
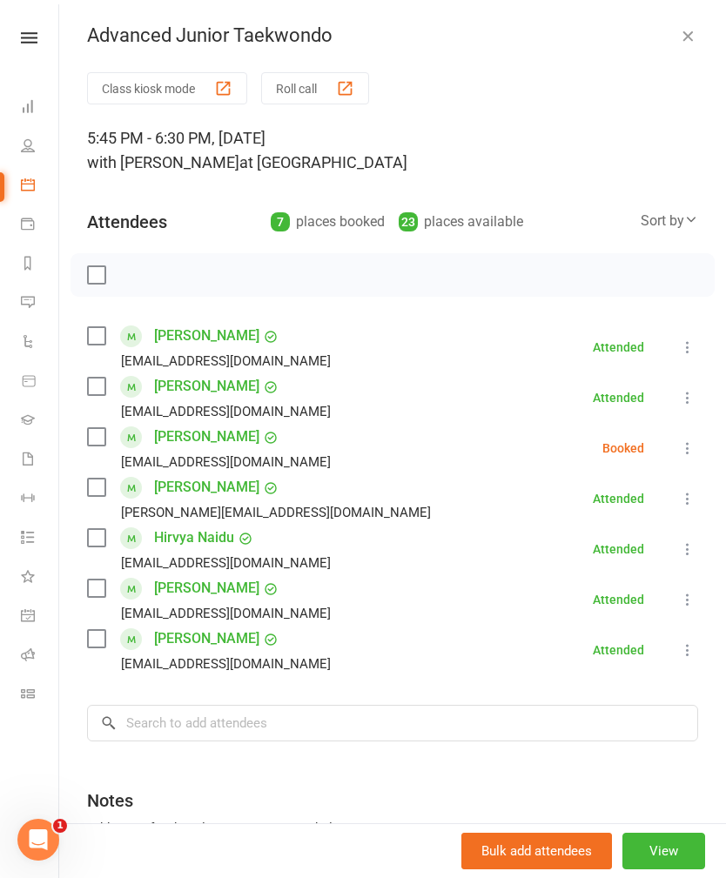
click at [687, 25] on button "button" at bounding box center [687, 35] width 21 height 21
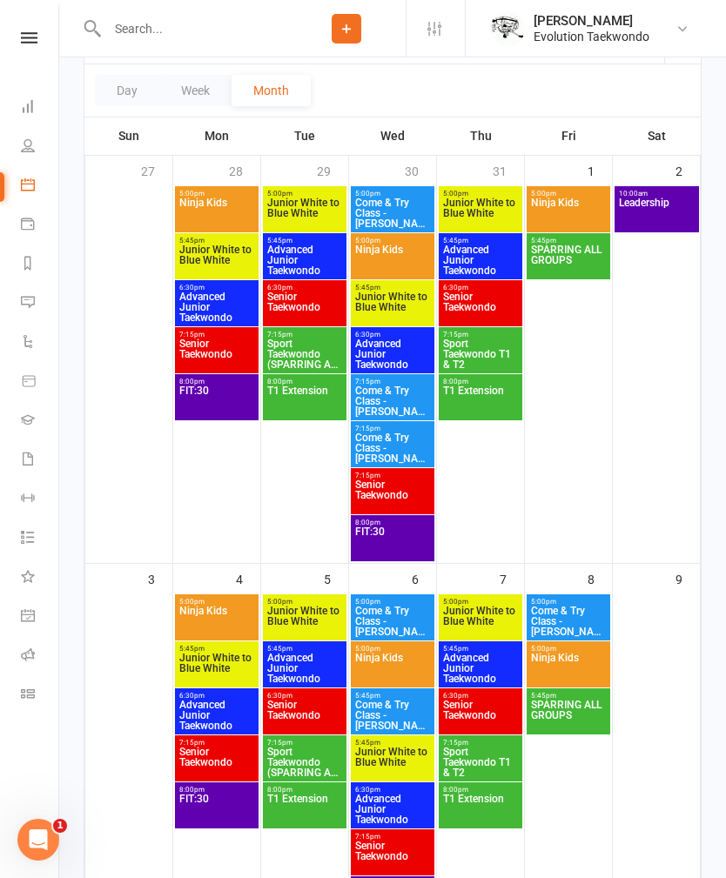
scroll to position [225, 0]
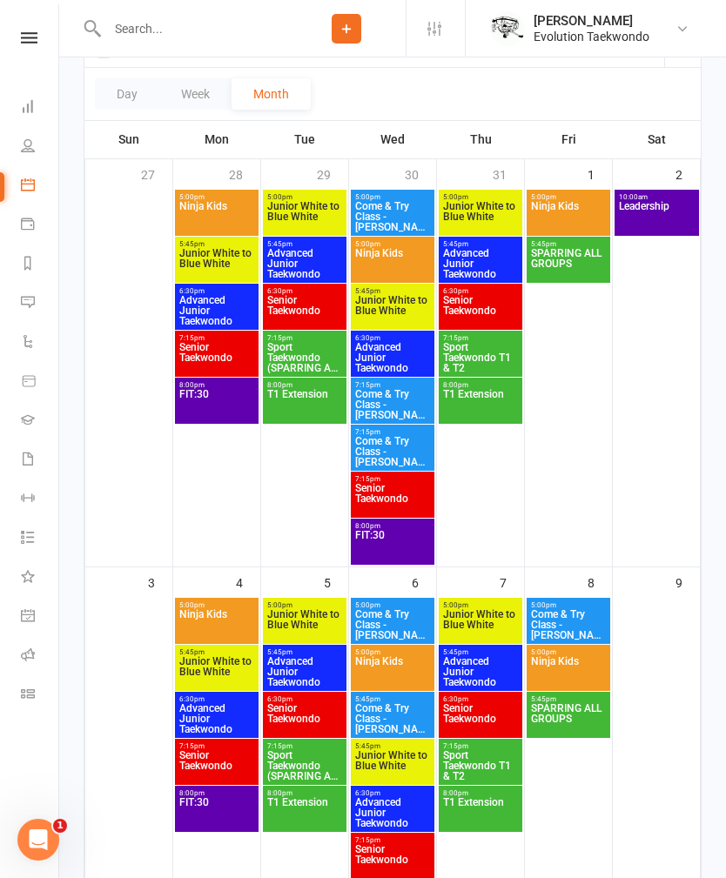
click at [218, 307] on span "Advanced Junior Taekwondo" at bounding box center [216, 310] width 77 height 31
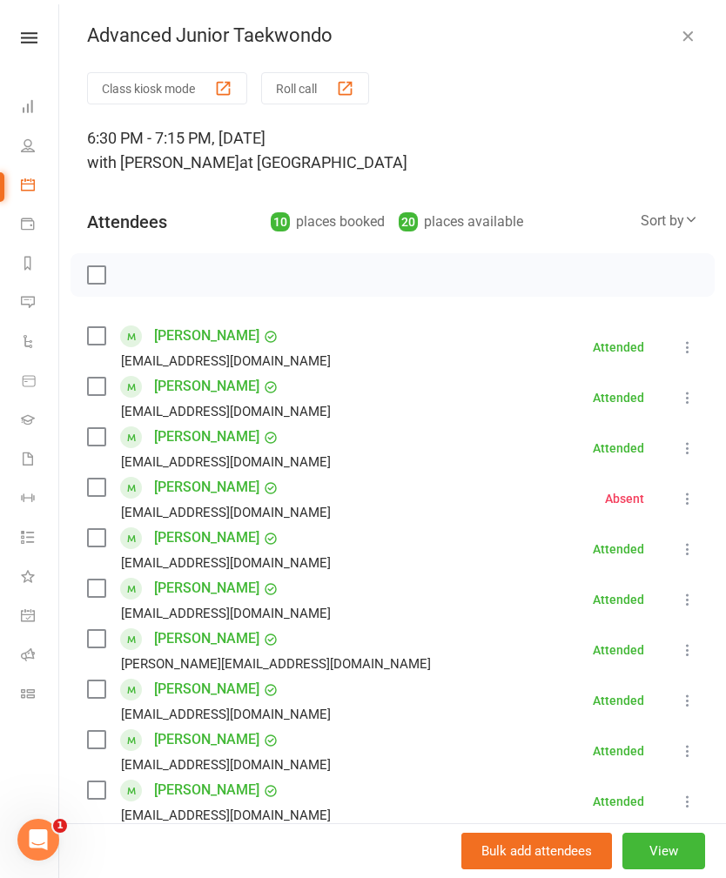
click at [697, 43] on button "button" at bounding box center [687, 35] width 21 height 21
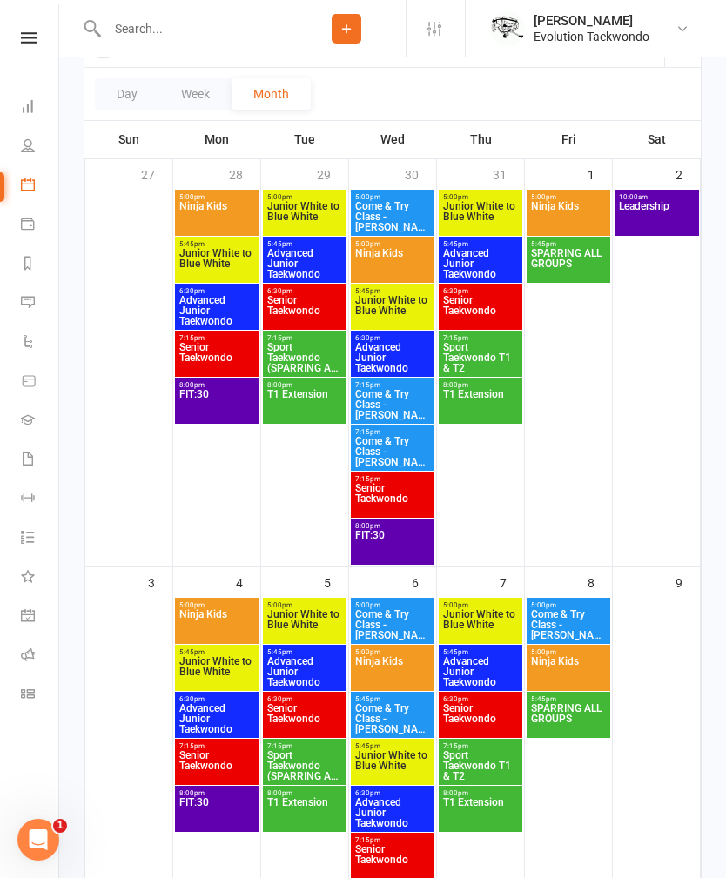
click at [327, 249] on span "Advanced Junior Taekwondo" at bounding box center [304, 263] width 77 height 31
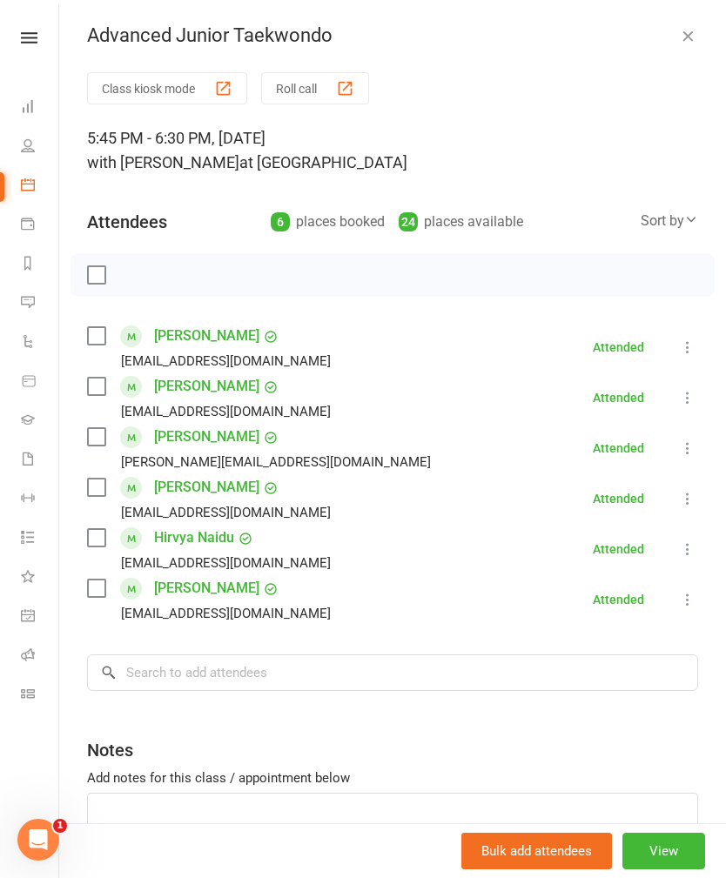
click at [689, 45] on button "button" at bounding box center [687, 35] width 21 height 21
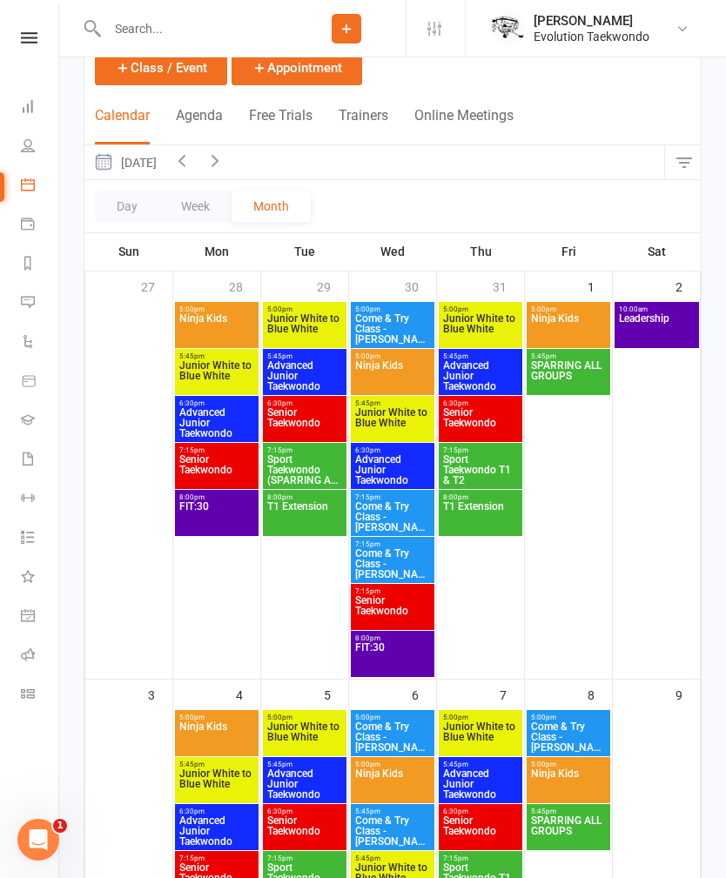
scroll to position [0, 0]
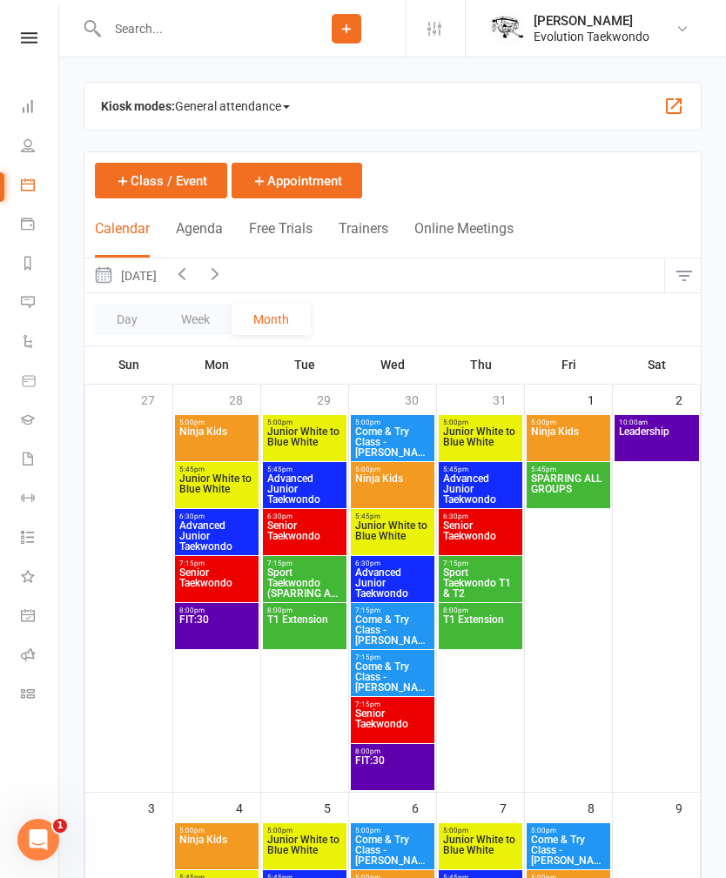
click at [22, 104] on icon at bounding box center [28, 106] width 14 height 14
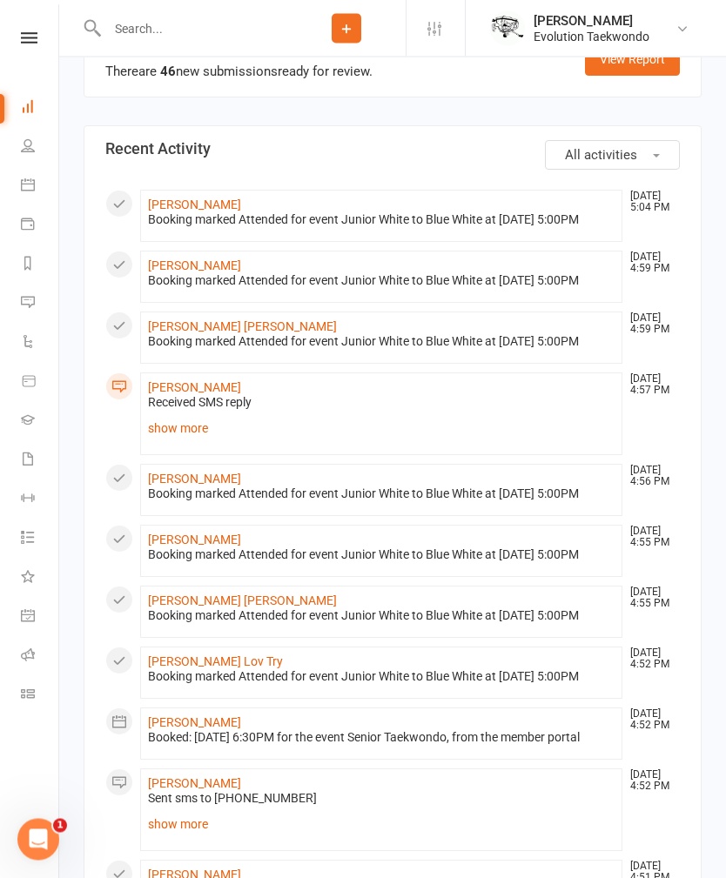
scroll to position [696, 0]
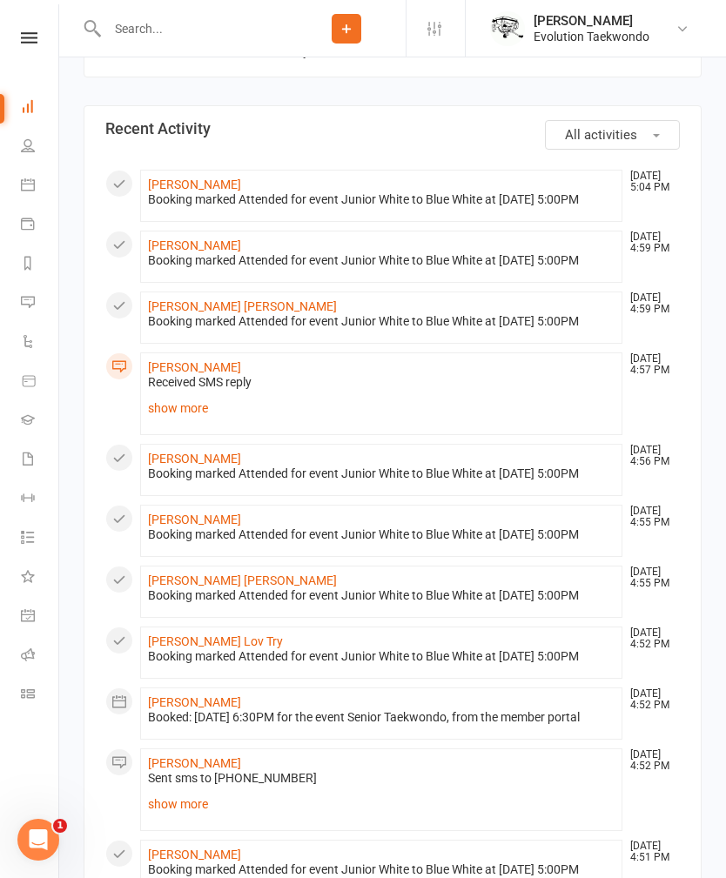
click at [192, 420] on link "show more" at bounding box center [381, 408] width 466 height 24
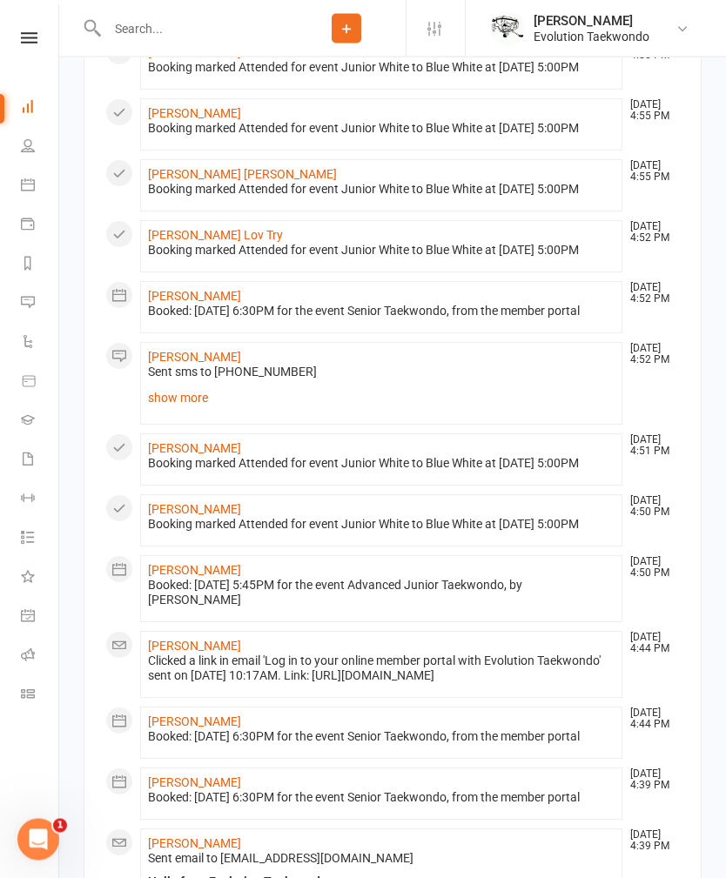
scroll to position [1189, 0]
click at [173, 410] on link "show more" at bounding box center [381, 397] width 466 height 24
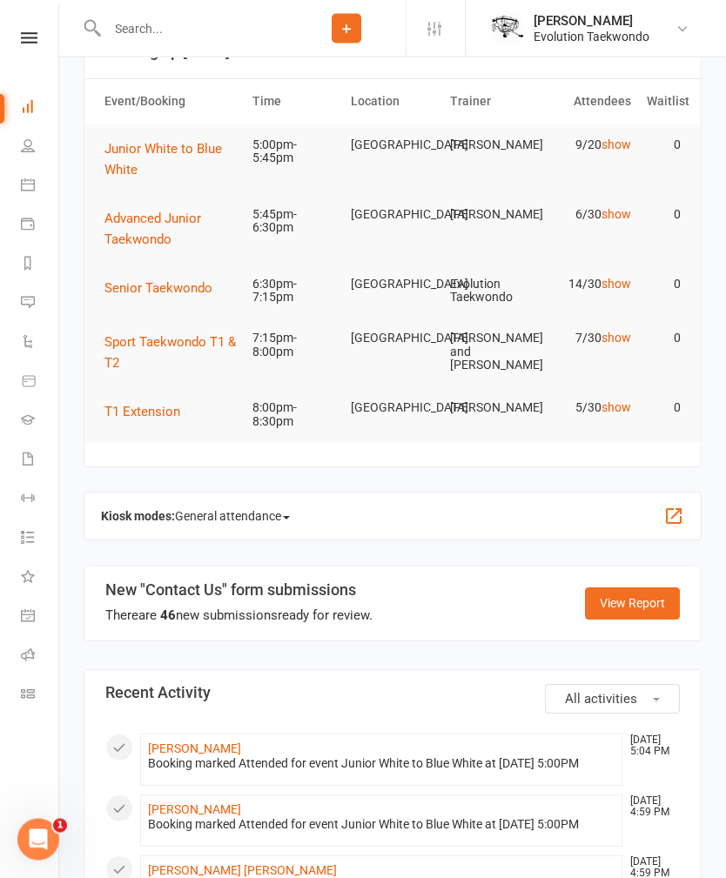
scroll to position [0, 0]
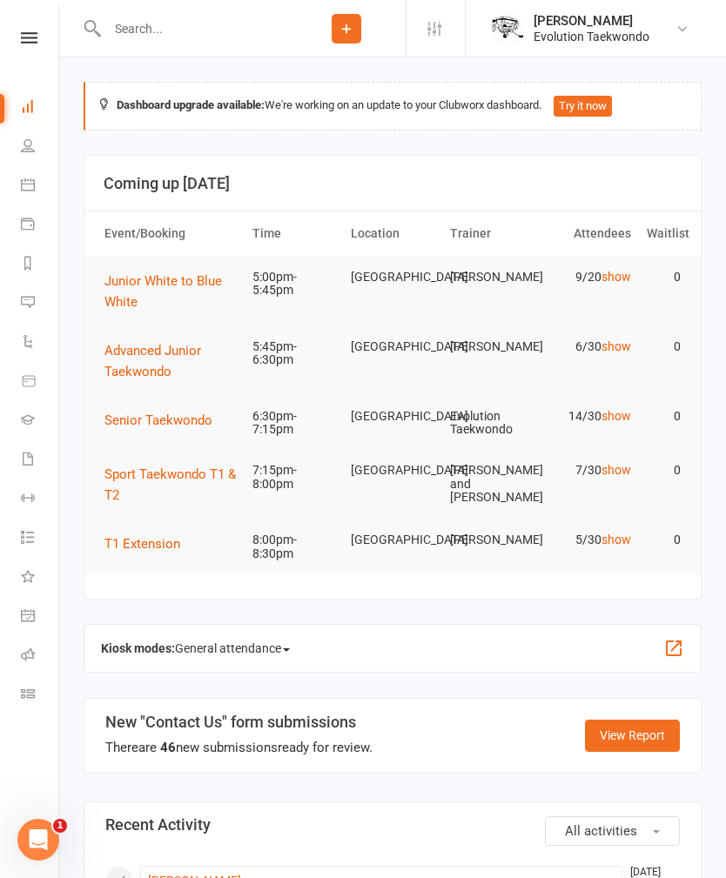
click at [621, 471] on link "show" at bounding box center [616, 470] width 30 height 14
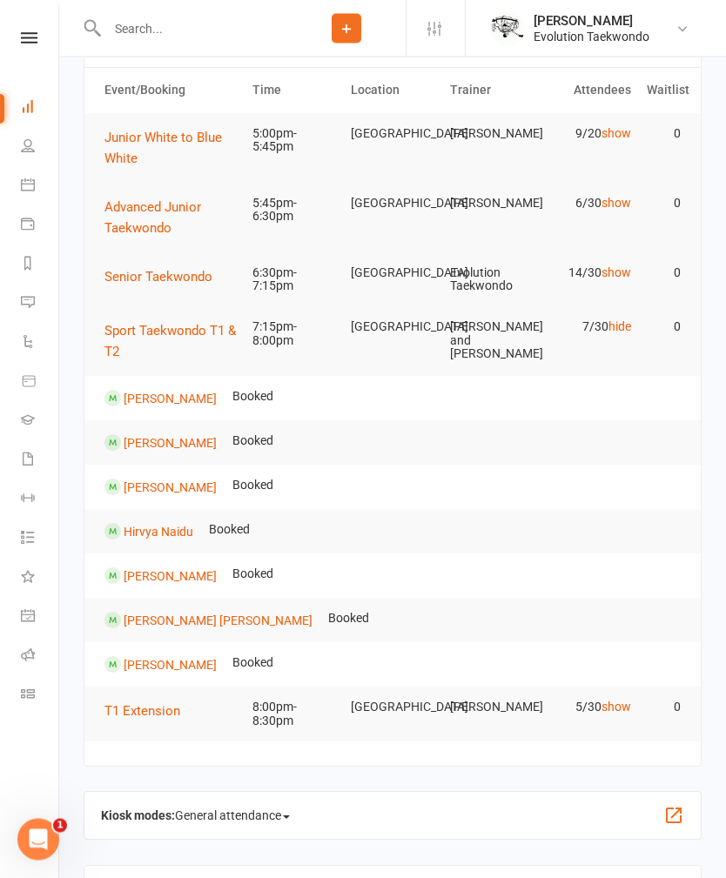
scroll to position [146, 0]
